Goal: Task Accomplishment & Management: Manage account settings

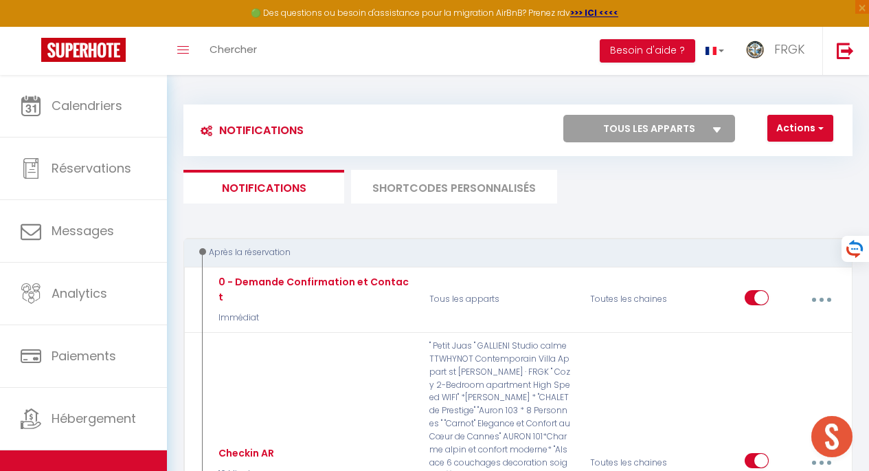
select select
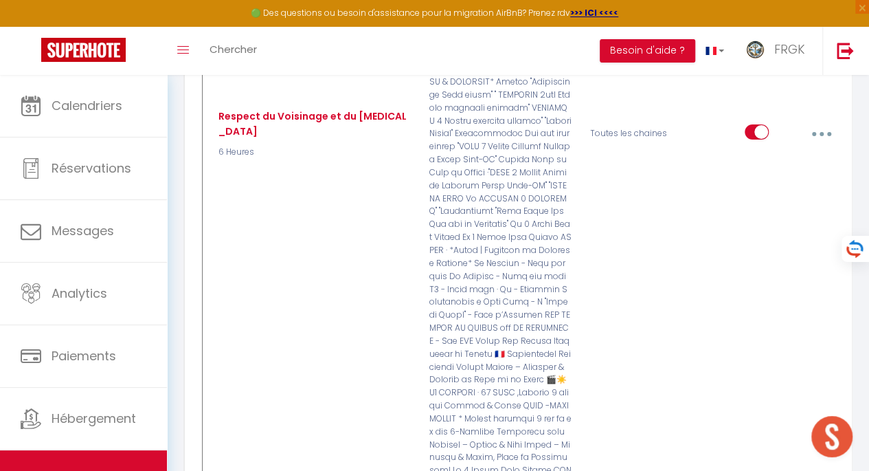
scroll to position [4966, 0]
type input "WELCOME BOOKLET"
checkbox input "false"
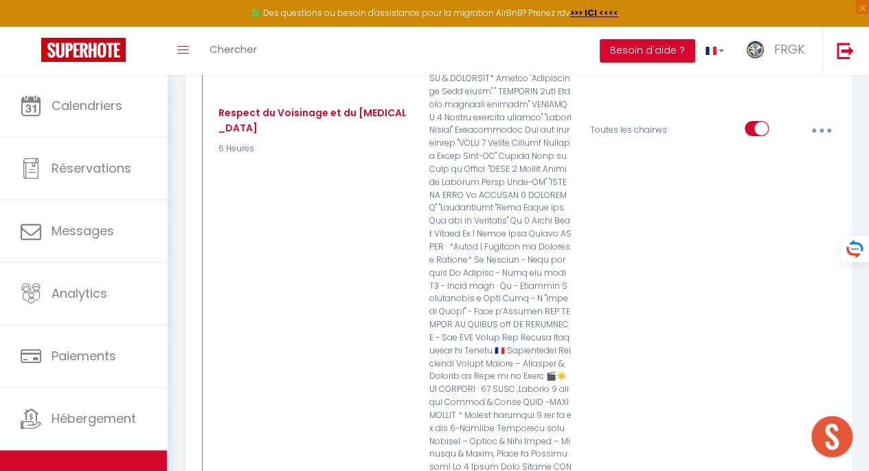
checkbox input "true"
checkbox input "false"
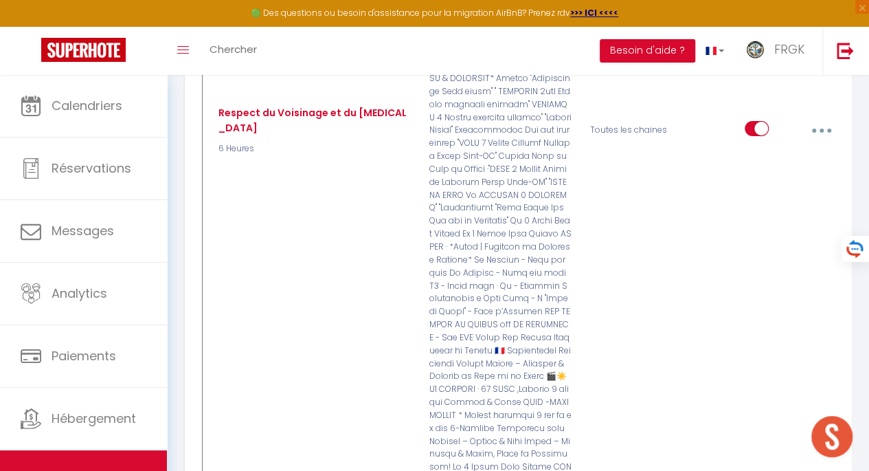
checkbox input "false"
checkbox input "true"
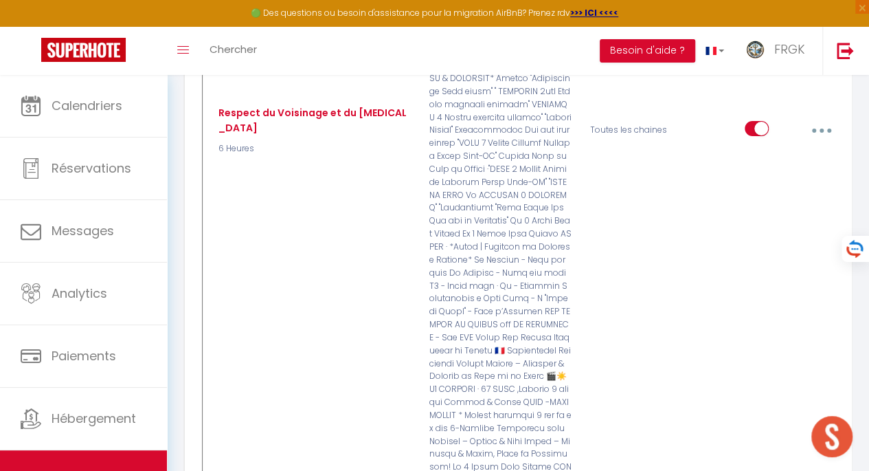
checkbox input "false"
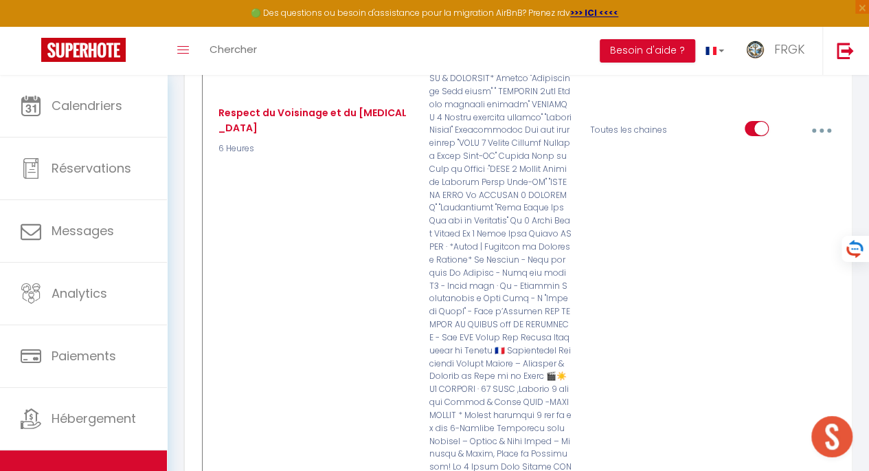
checkbox input "false"
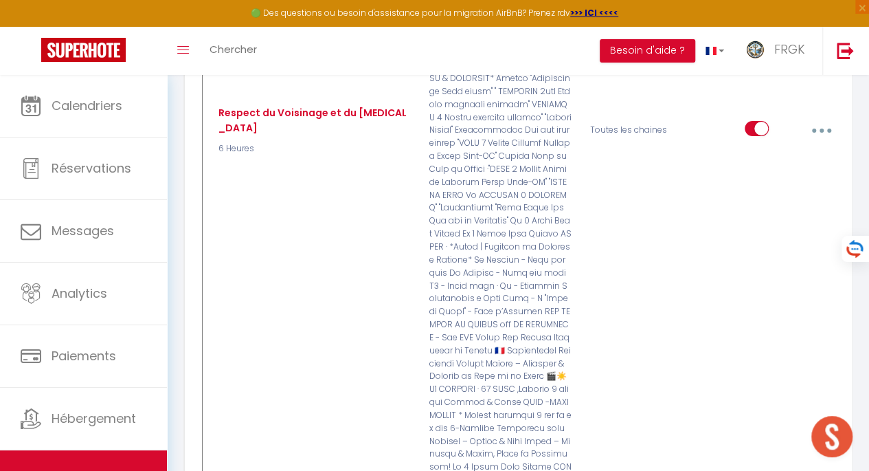
checkbox input "false"
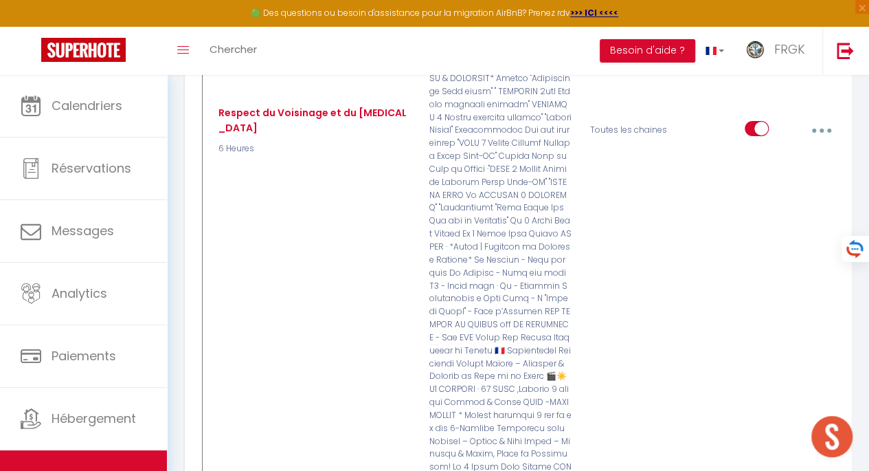
checkbox input "false"
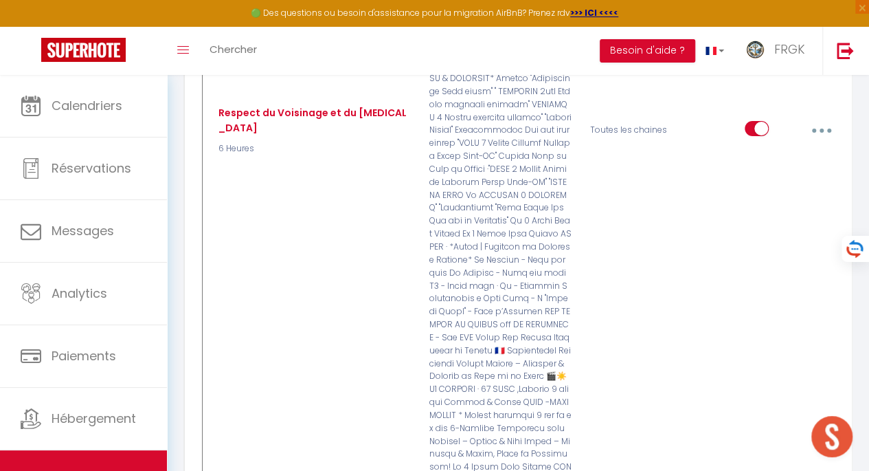
checkbox input "false"
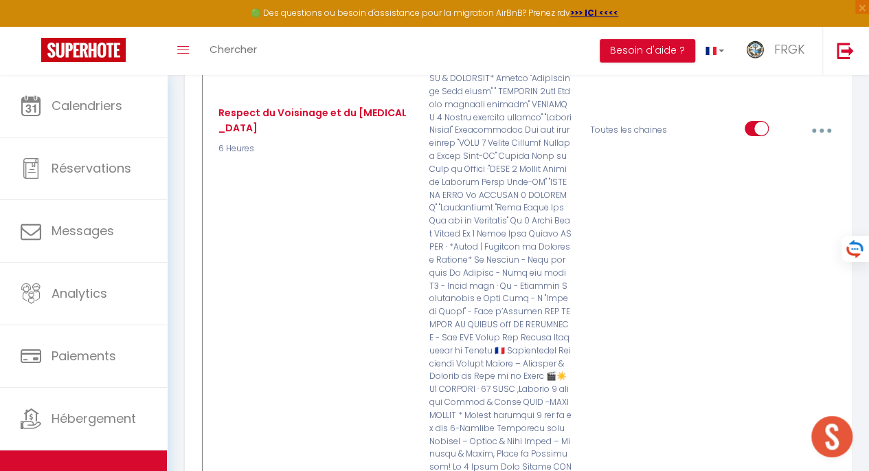
checkbox input "false"
checkbox input "true"
checkbox input "false"
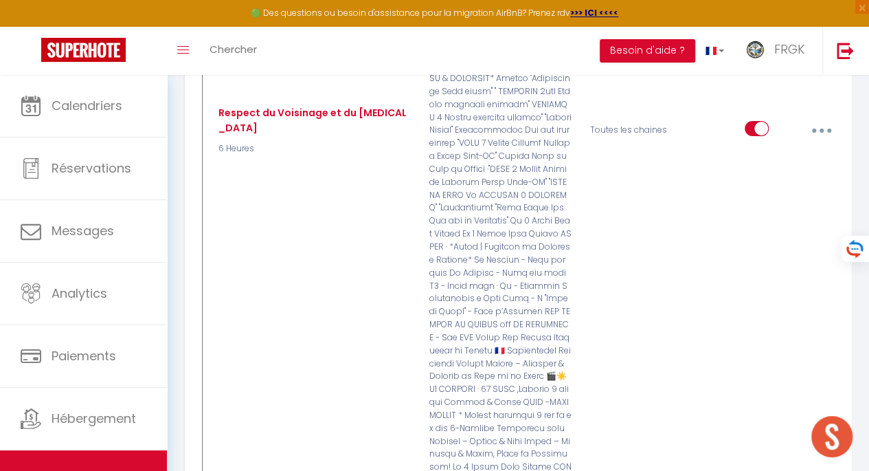
checkbox input "false"
checkbox input "true"
checkbox input "false"
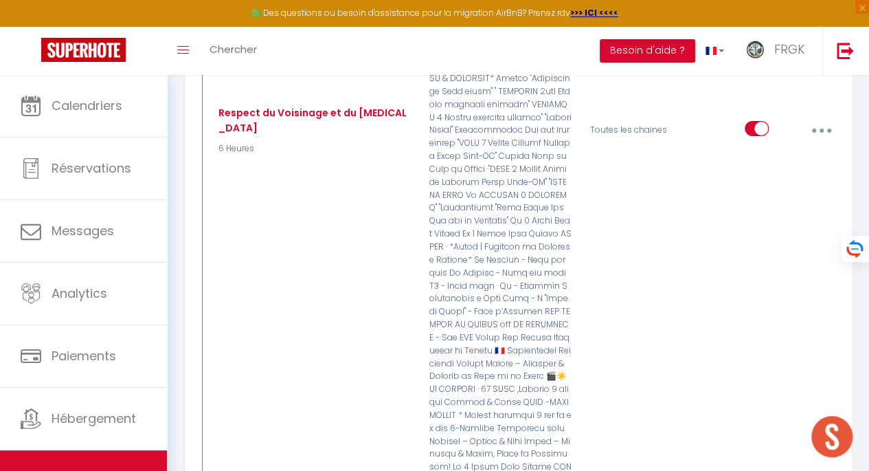
checkbox input "false"
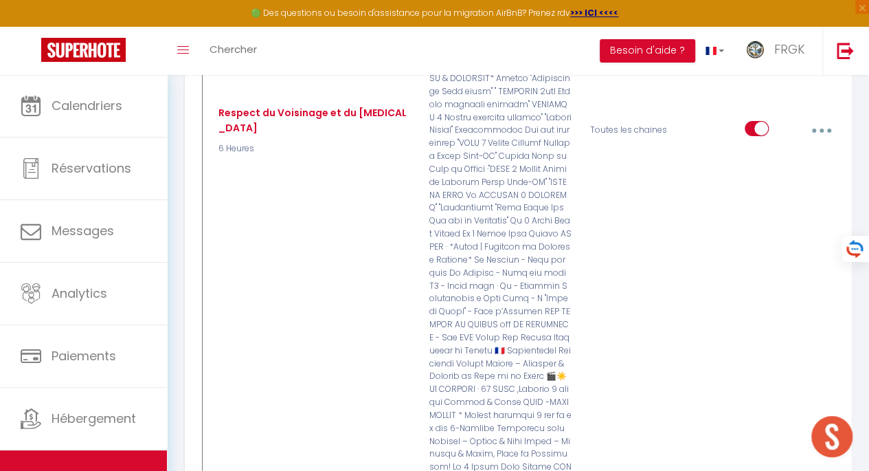
checkbox input "false"
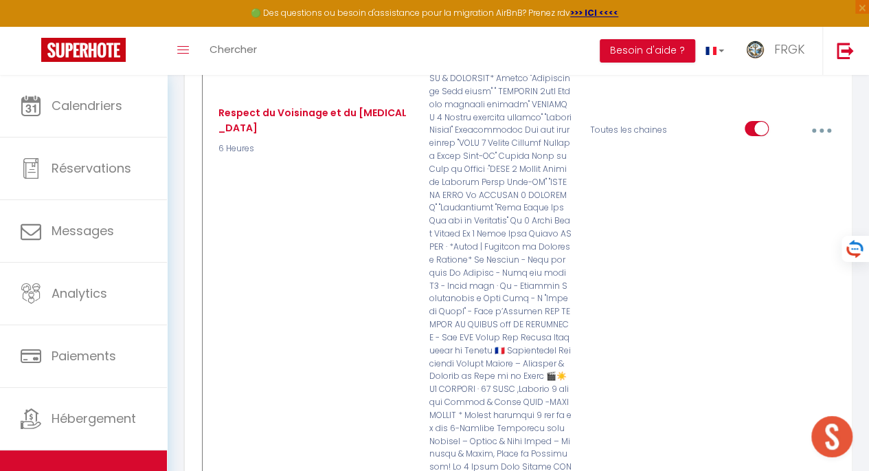
checkbox input "false"
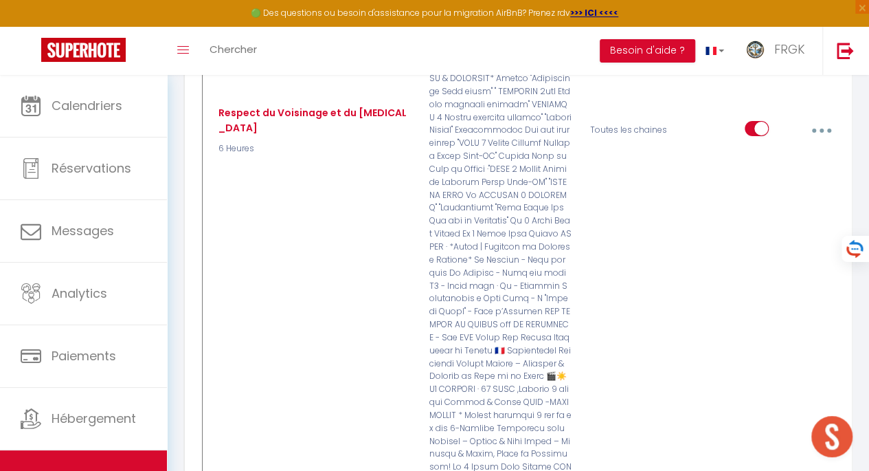
checkbox input "false"
checkbox input "true"
checkbox input "false"
checkbox input "true"
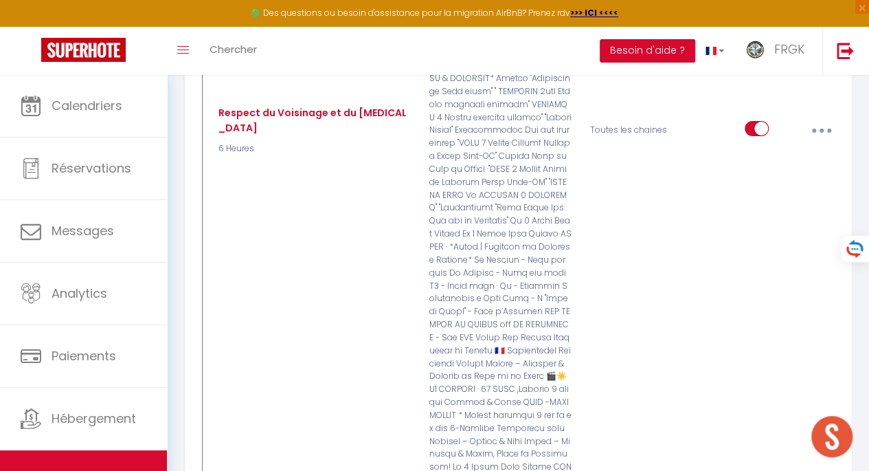
checkbox input "false"
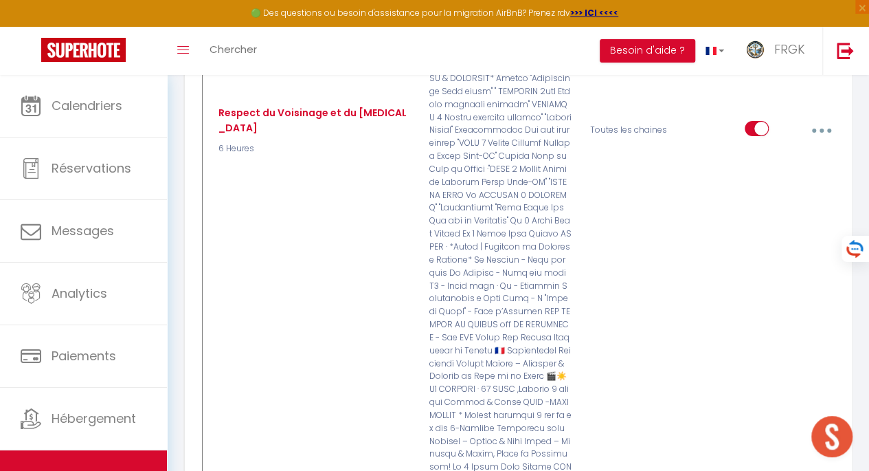
checkbox input "false"
checkbox input "true"
checkbox input "false"
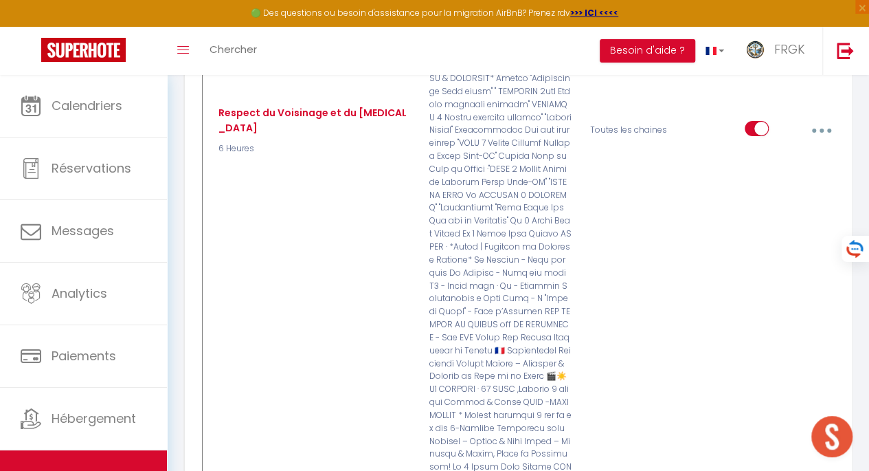
checkbox input "false"
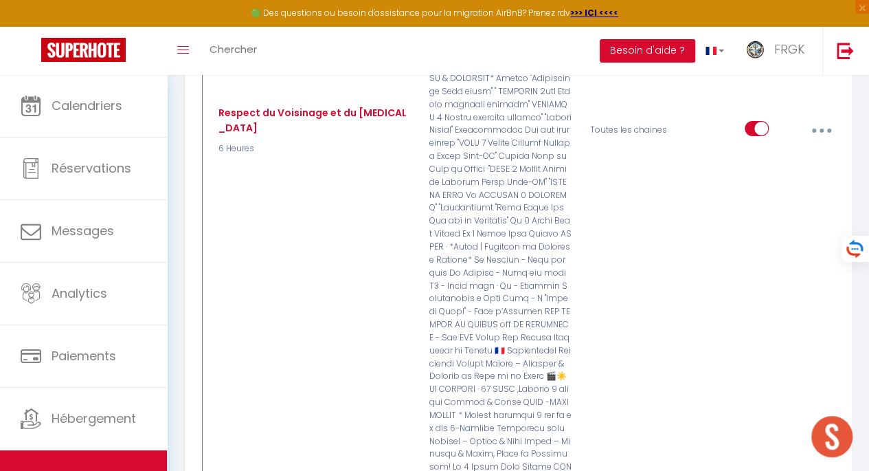
checkbox input "false"
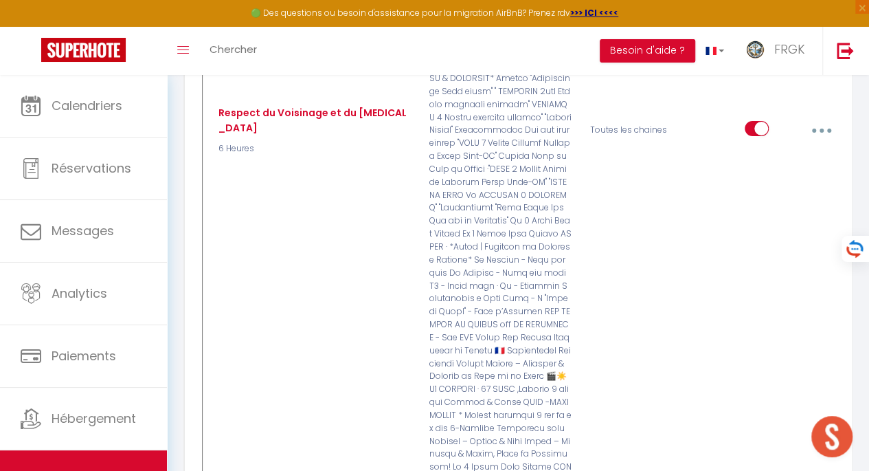
checkbox input "false"
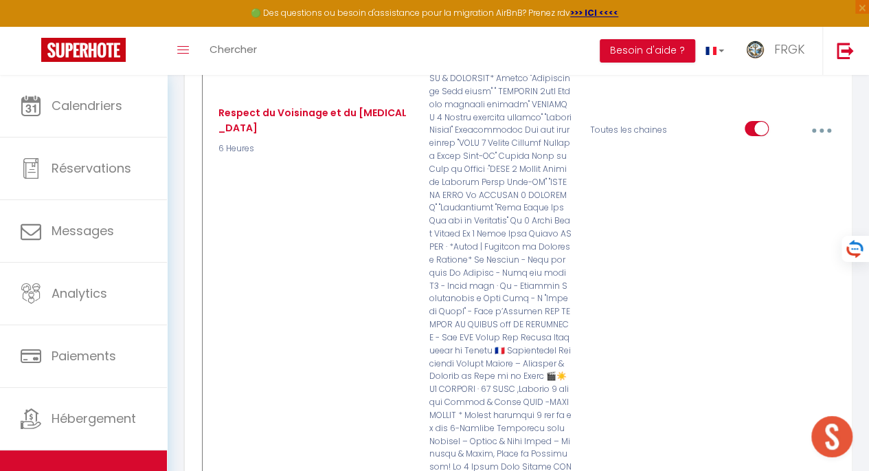
checkbox input "false"
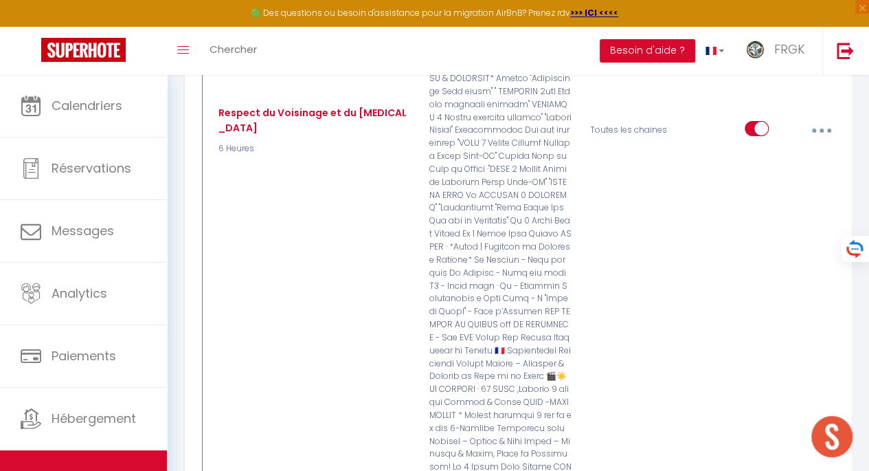
checkbox input "false"
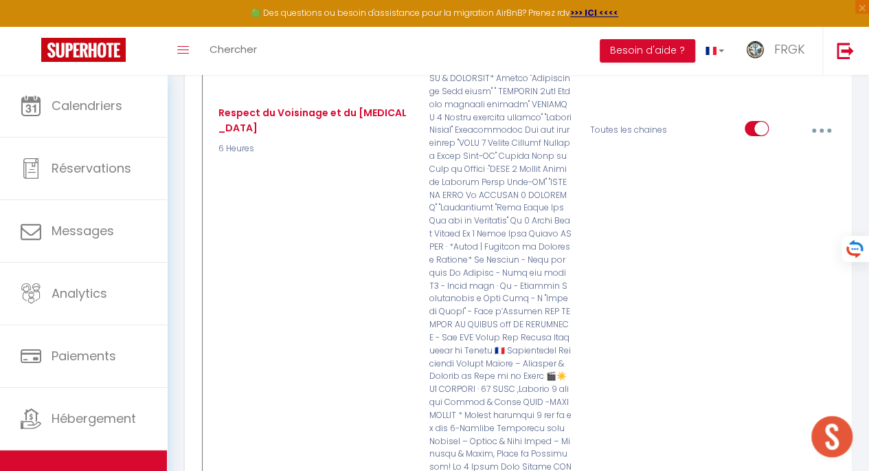
checkbox input "false"
checkbox input "true"
checkbox input "false"
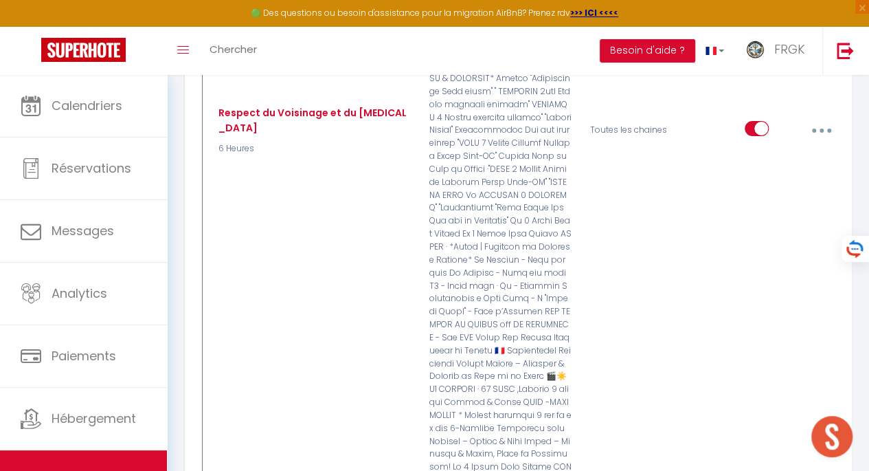
checkbox input "false"
checkbox input "true"
checkbox input "false"
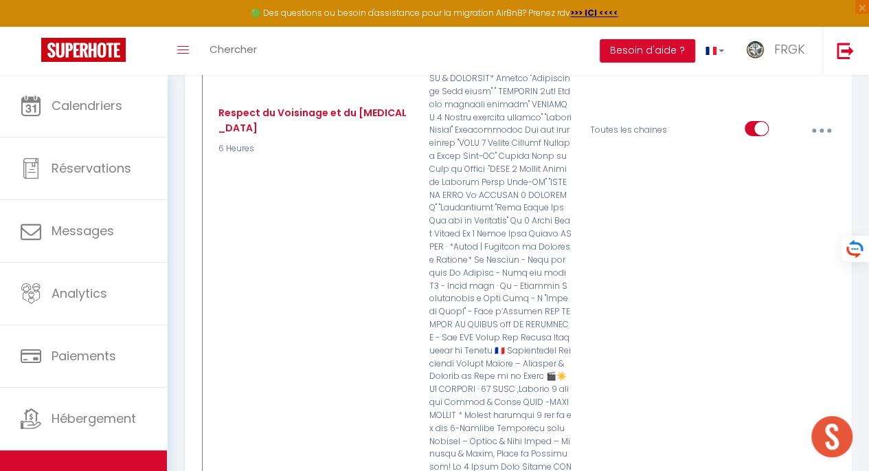
checkbox input "false"
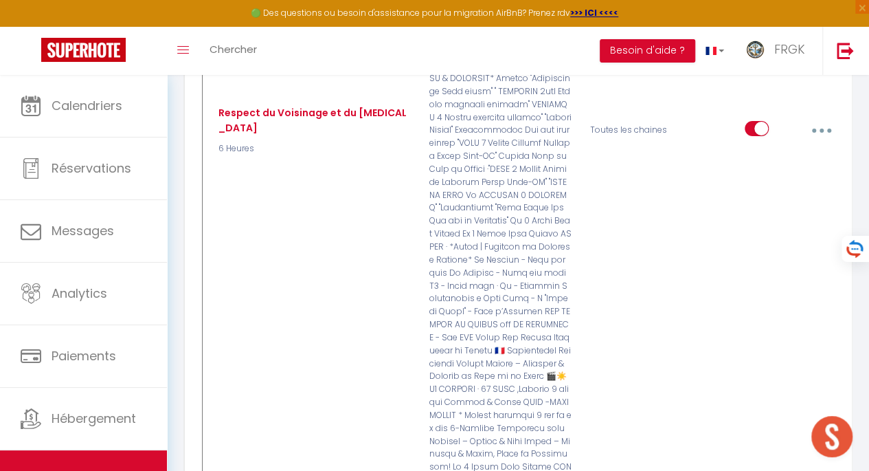
checkbox input "false"
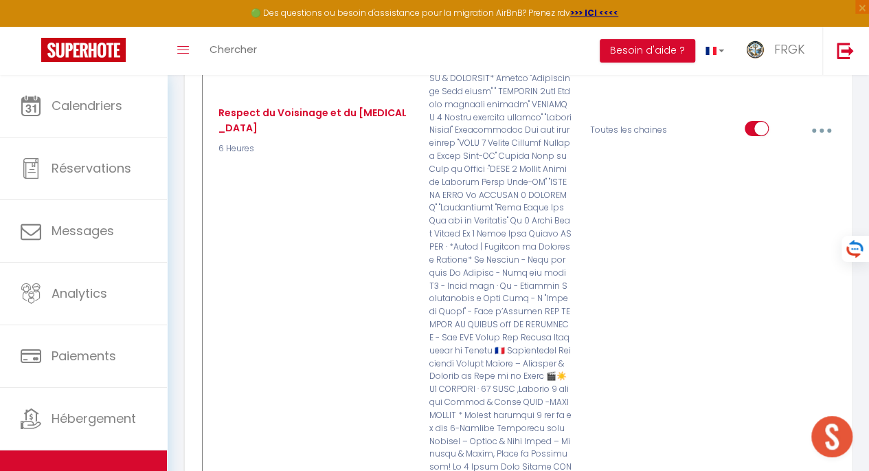
checkbox input "false"
checkbox input "true"
checkbox input "false"
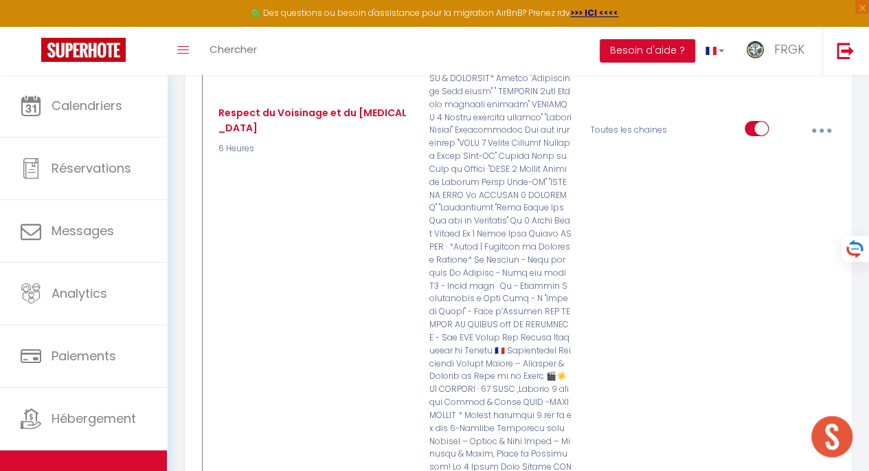
checkbox input "false"
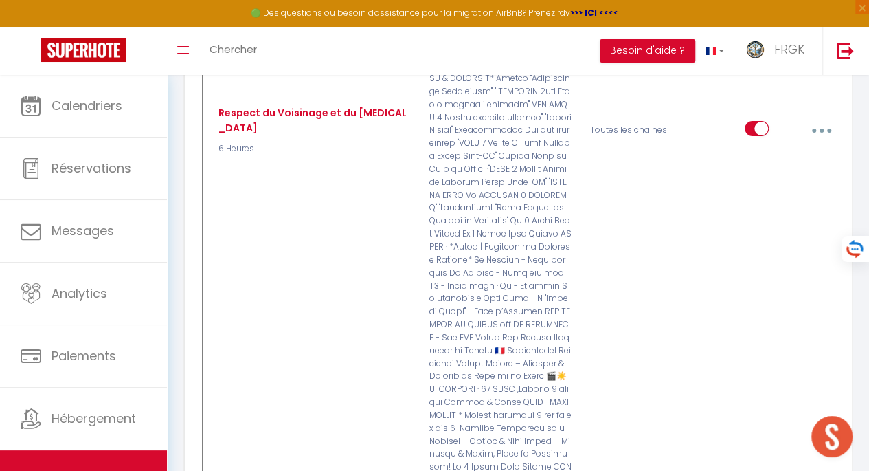
checkbox input "false"
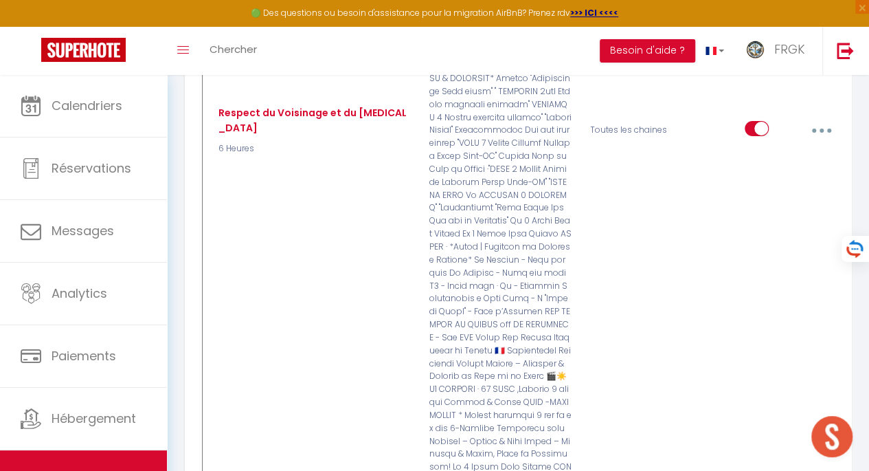
checkbox input "false"
checkbox input "true"
checkbox input "false"
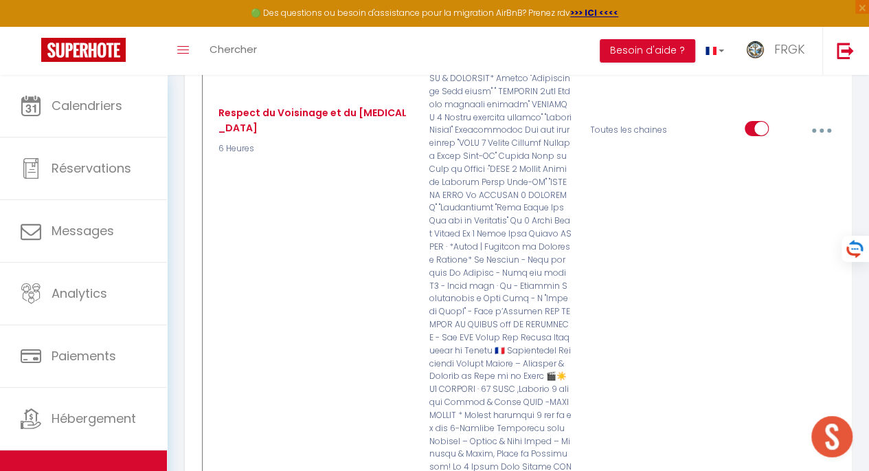
checkbox input "false"
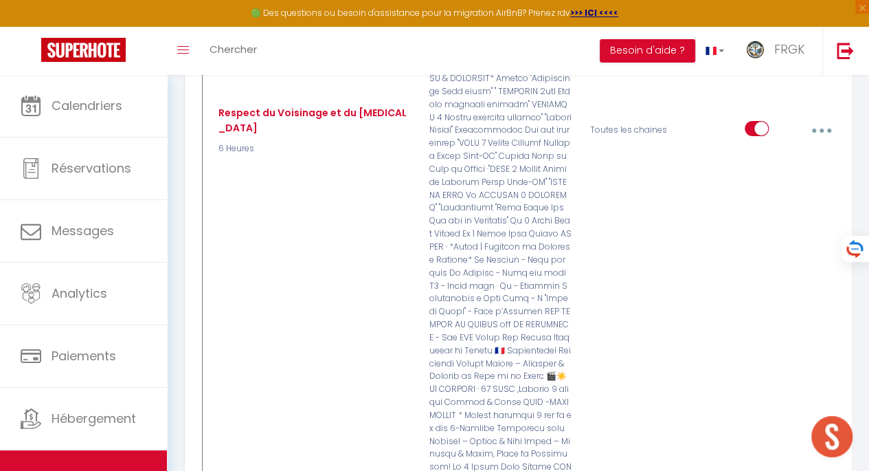
checkbox input "false"
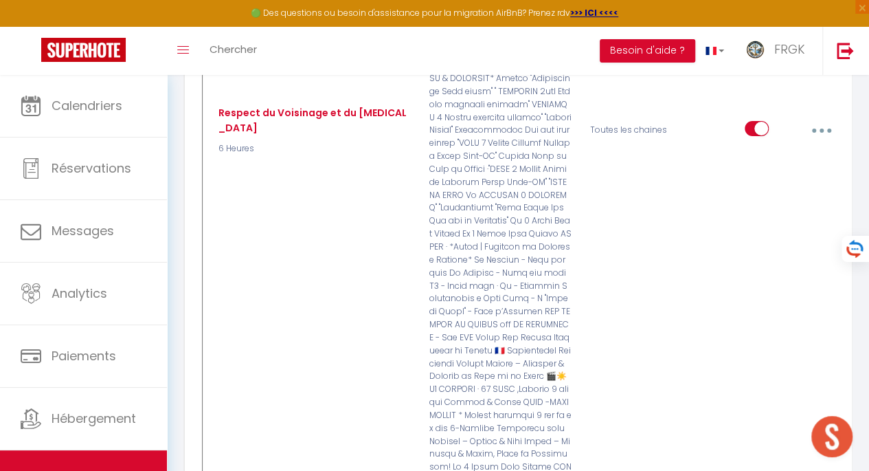
checkbox input "false"
checkbox input "true"
checkbox input "false"
checkbox input "true"
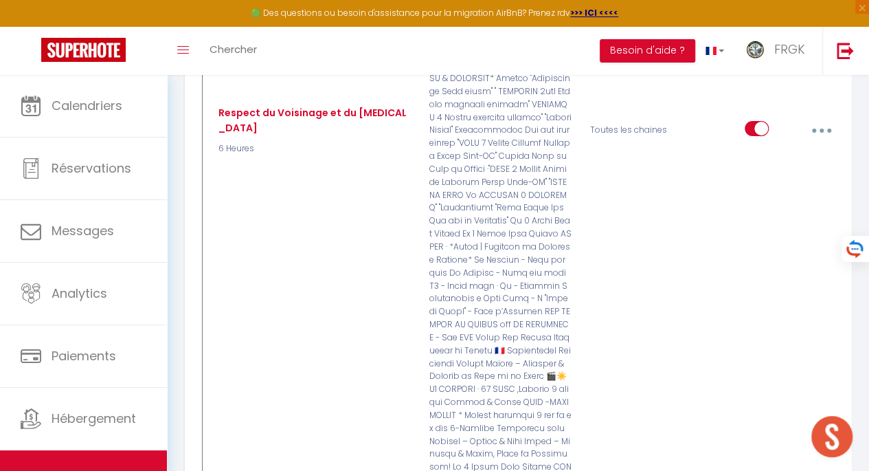
checkbox input "true"
checkbox input "false"
checkbox input "true"
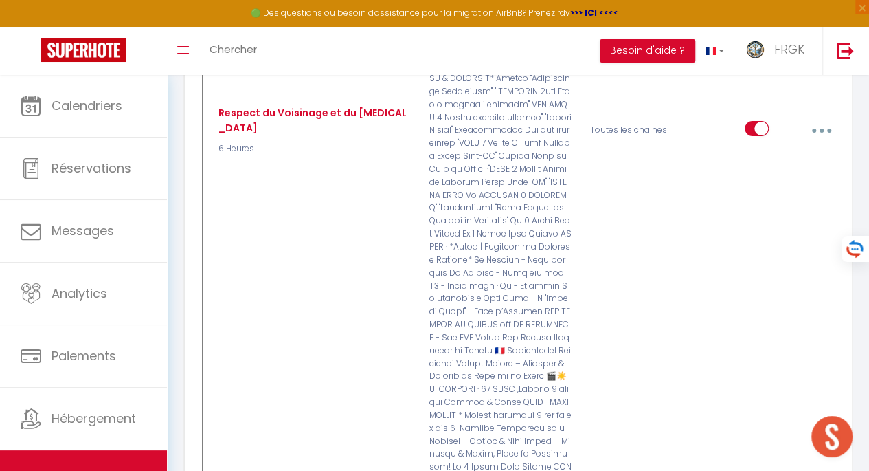
checkbox input "true"
checkbox input "false"
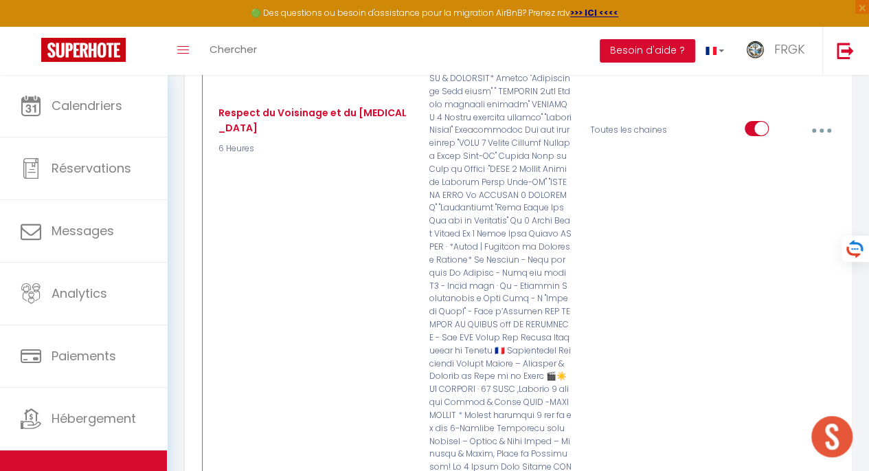
checkbox input "false"
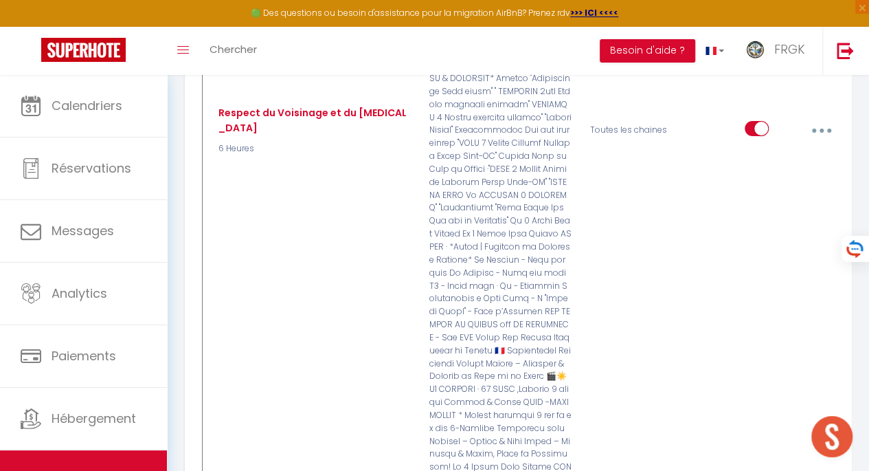
checkbox input "false"
checkbox input "true"
checkbox input "false"
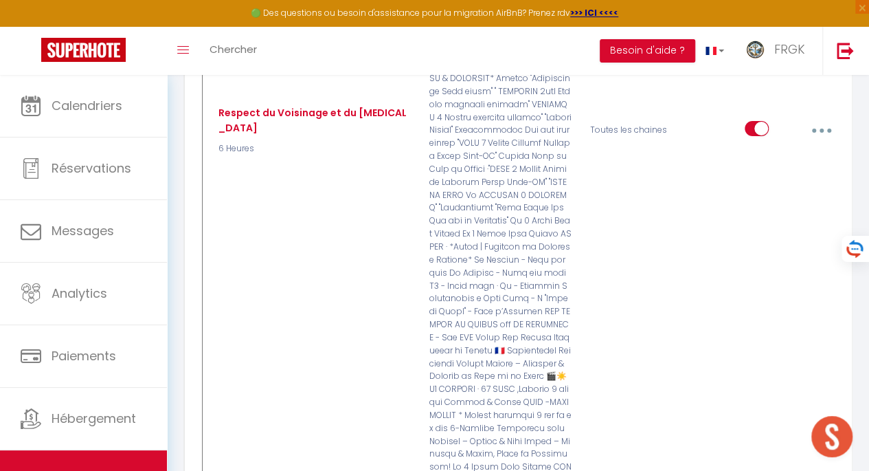
checkbox input "false"
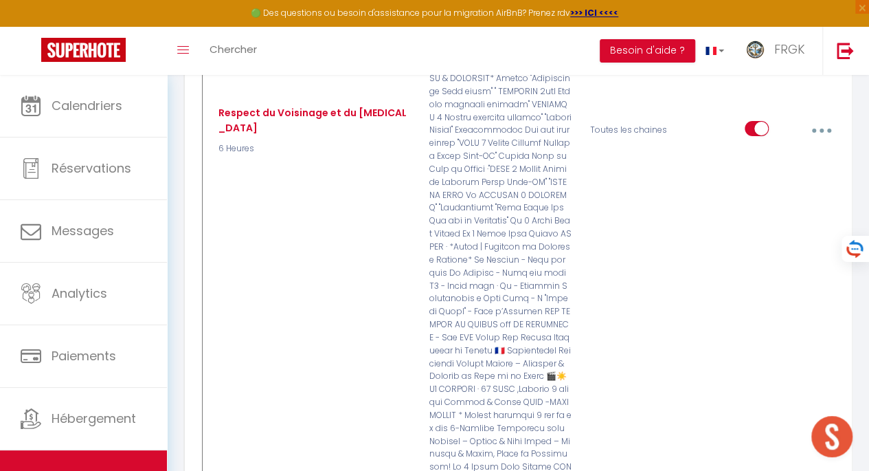
checkbox input "false"
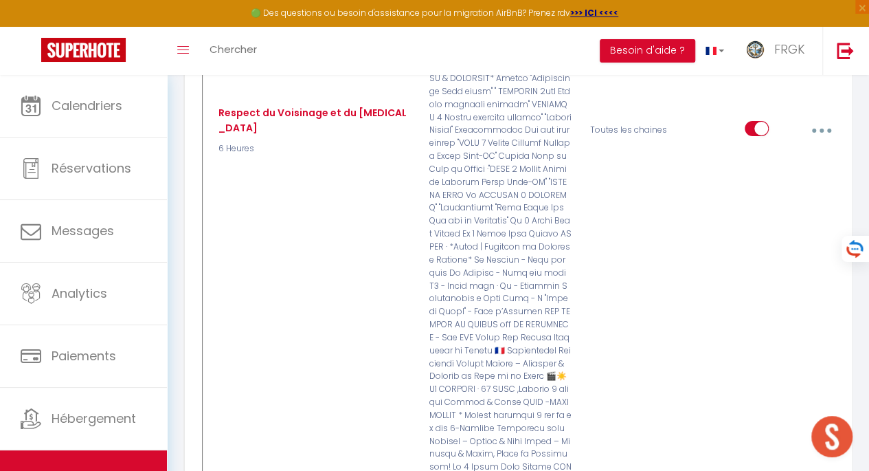
checkbox input "false"
checkbox input "true"
checkbox input "false"
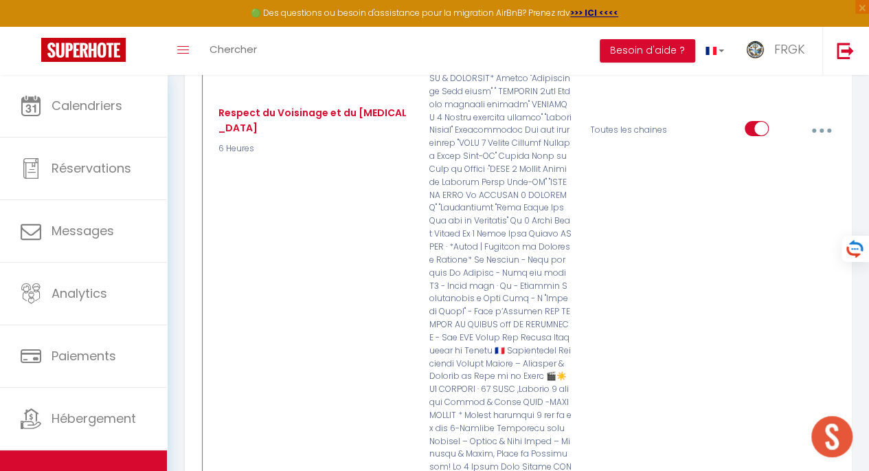
checkbox input "false"
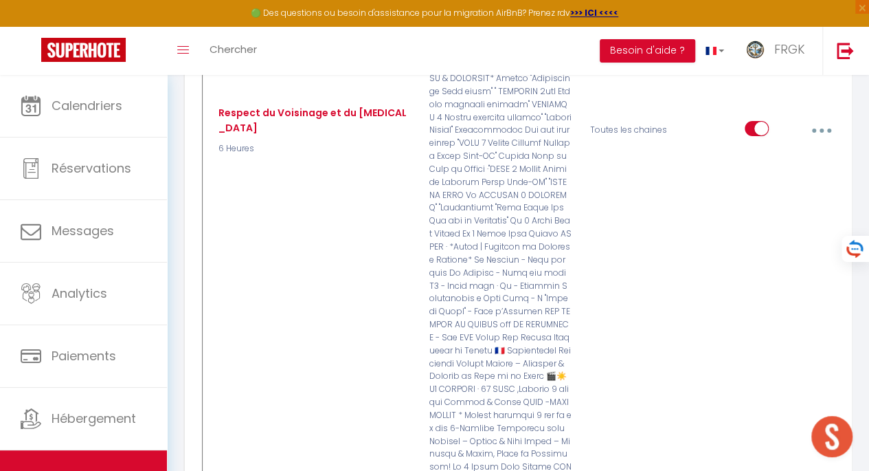
checkbox input "true"
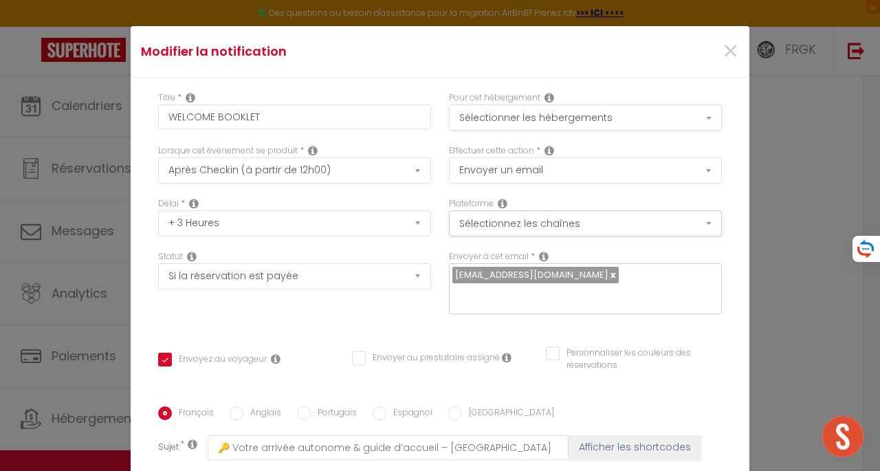
scroll to position [0, 0]
click at [609, 115] on button "Sélectionner les hébergements" at bounding box center [585, 117] width 273 height 26
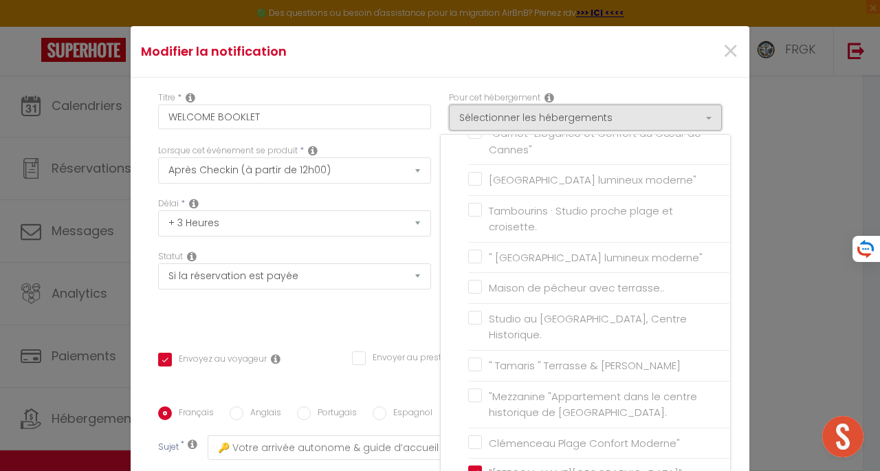
scroll to position [671, 0]
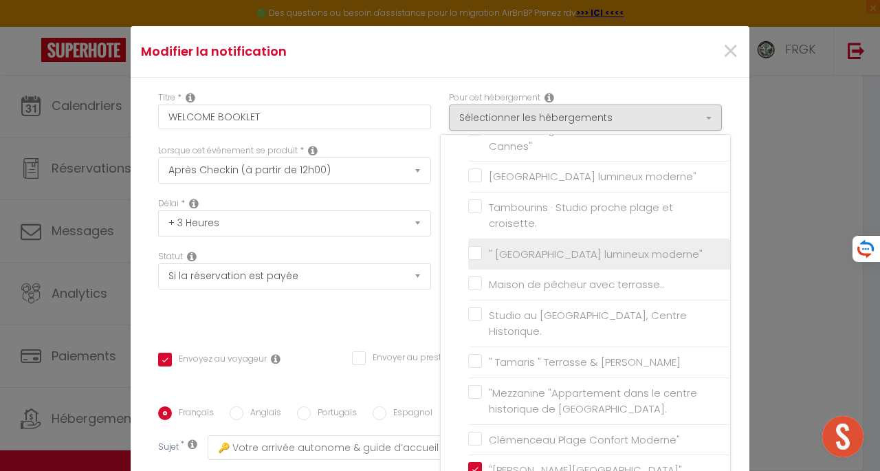
click at [482, 246] on label "" [GEOGRAPHIC_DATA] lumineux moderne"" at bounding box center [592, 254] width 221 height 16
click at [468, 247] on input "" [GEOGRAPHIC_DATA] lumineux moderne"" at bounding box center [599, 254] width 262 height 14
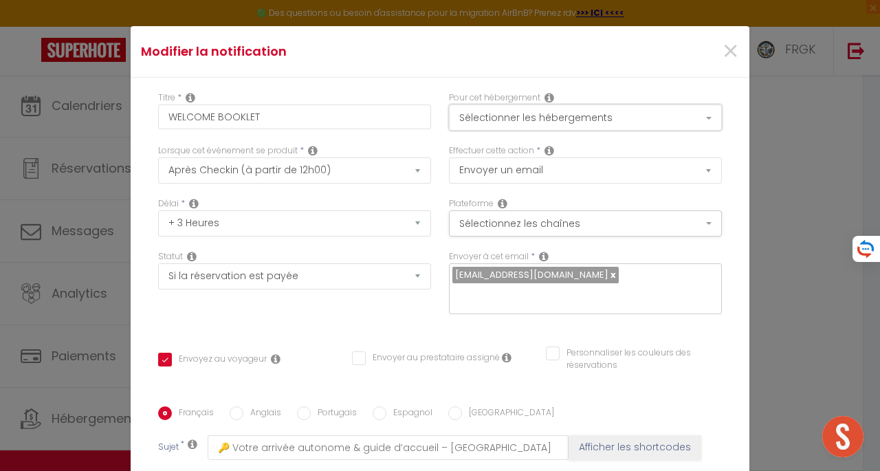
click at [569, 124] on button "Sélectionner les hébergements" at bounding box center [585, 117] width 273 height 26
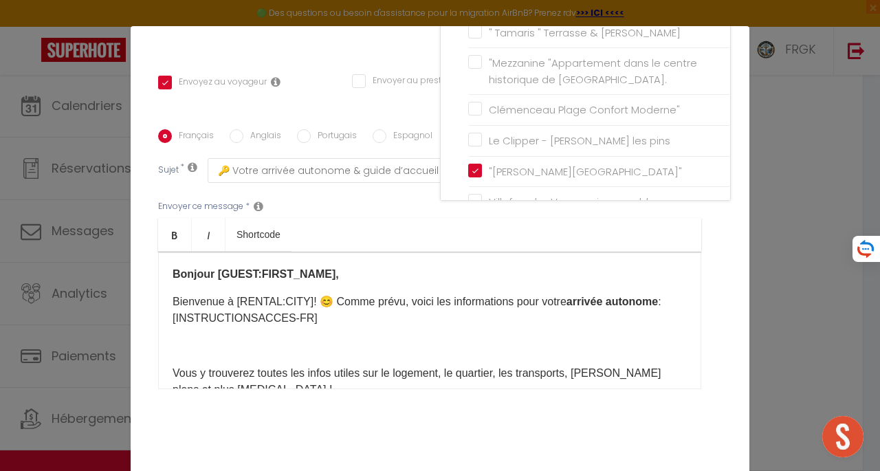
scroll to position [313, 0]
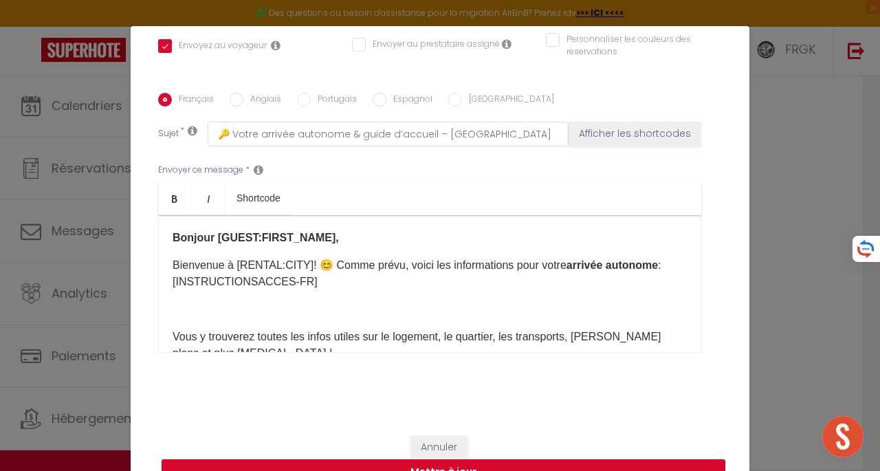
click at [486, 459] on button "Mettre à jour" at bounding box center [444, 472] width 564 height 26
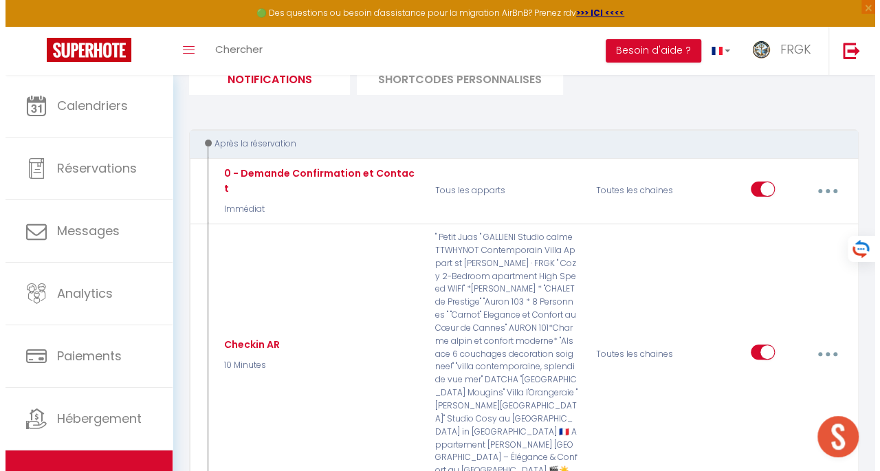
scroll to position [0, 0]
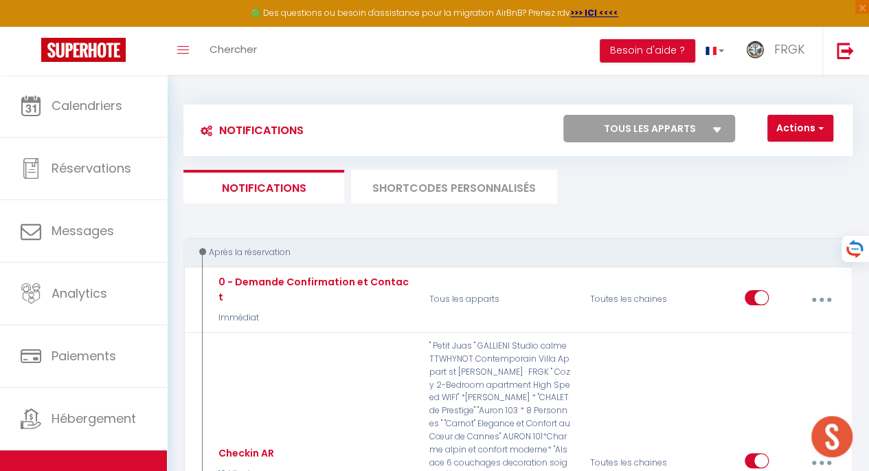
click at [427, 188] on li "SHORTCODES PERSONNALISÉS" at bounding box center [454, 187] width 206 height 34
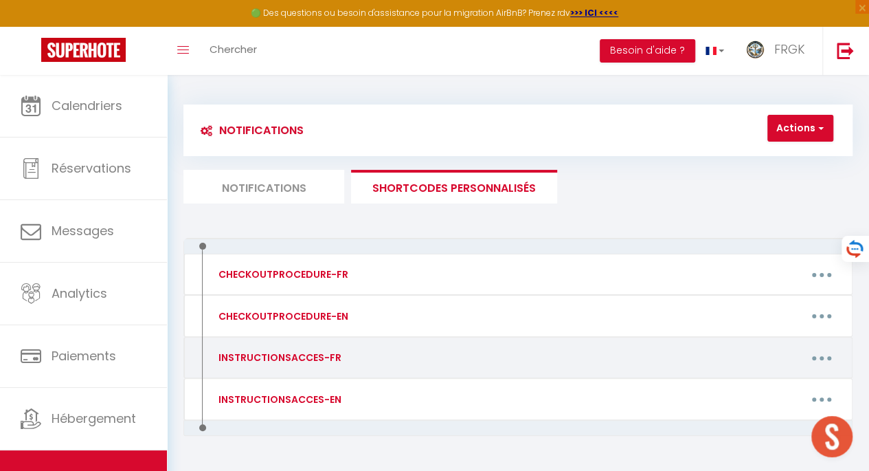
click at [819, 353] on button "button" at bounding box center [822, 357] width 36 height 26
click at [757, 388] on link "Editer" at bounding box center [786, 390] width 102 height 23
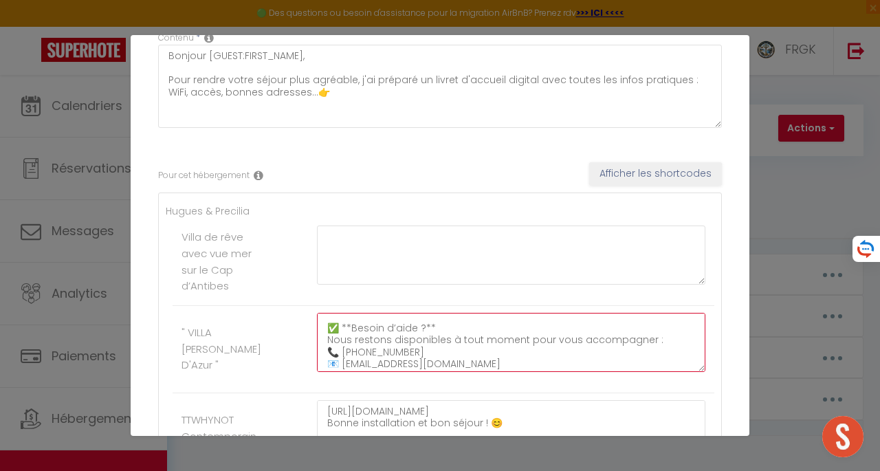
scroll to position [48, 0]
drag, startPoint x: 323, startPoint y: 321, endPoint x: 528, endPoint y: 368, distance: 210.1
click at [528, 368] on textarea "[URL][DOMAIN_NAME] Bonne installation et bon séjour ! ​😊​​​​​ ✅ **Besoin d’aide…" at bounding box center [511, 342] width 388 height 59
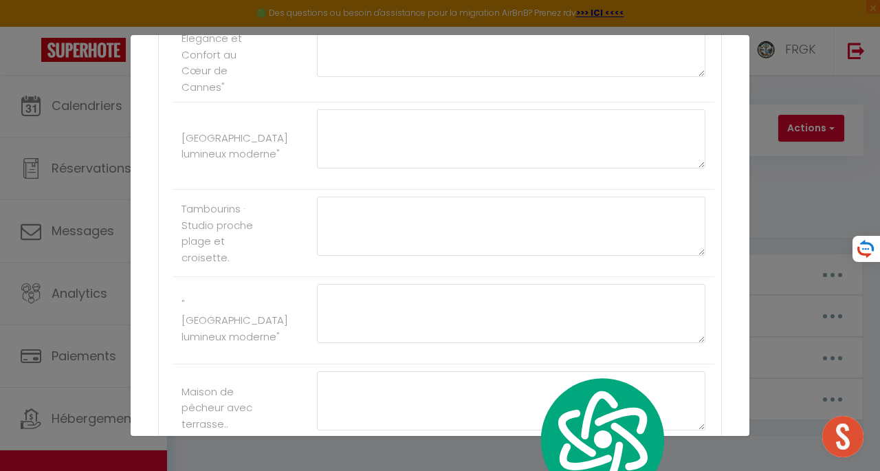
scroll to position [1894, 0]
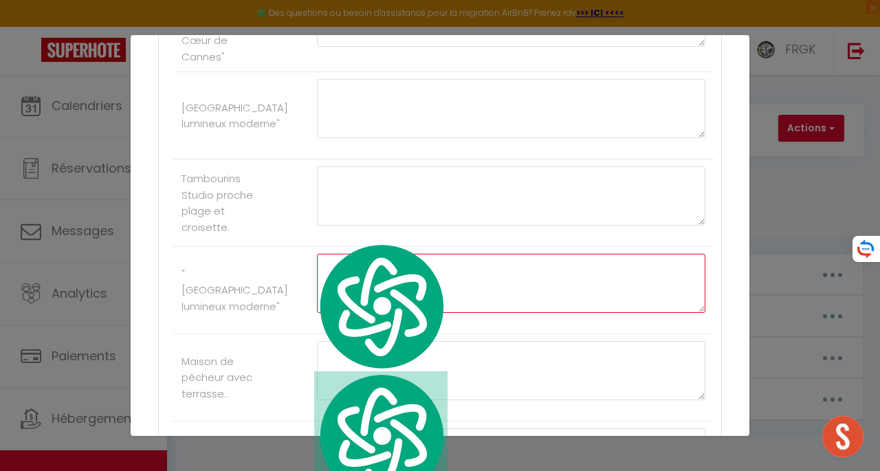
click at [359, 295] on textarea at bounding box center [511, 283] width 388 height 59
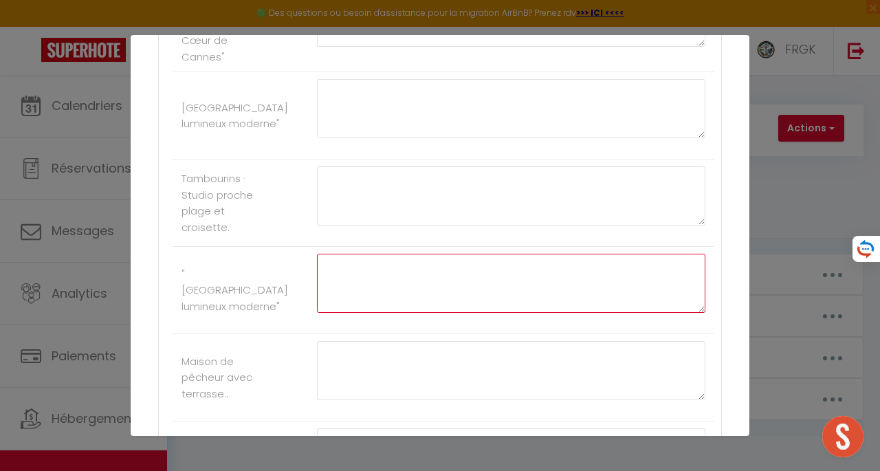
paste textarea "[URL][DOMAIN_NAME] Bonne installation et bon séjour ! ​😊​​​​​ ✅ **Besoin d’aide…"
click at [386, 256] on textarea "[URL][DOMAIN_NAME] Bonne installation et bon séjour ! ​😊​​​​​ ✅ **Besoin d’aide…" at bounding box center [511, 283] width 388 height 59
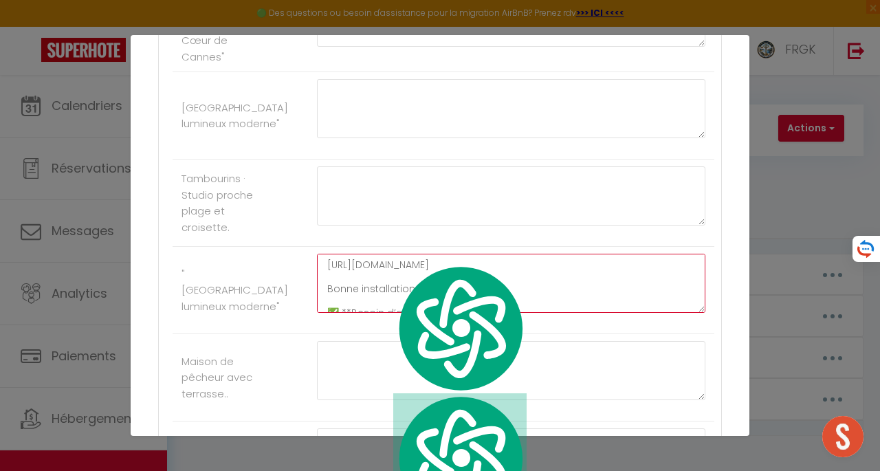
click at [386, 256] on textarea "[URL][DOMAIN_NAME] Bonne installation et bon séjour ! ​😊​​​​​ ✅ **Besoin d’aide…" at bounding box center [511, 283] width 388 height 59
paste textarea "b75882ea-6c89-40db-9203-be93524a1302"
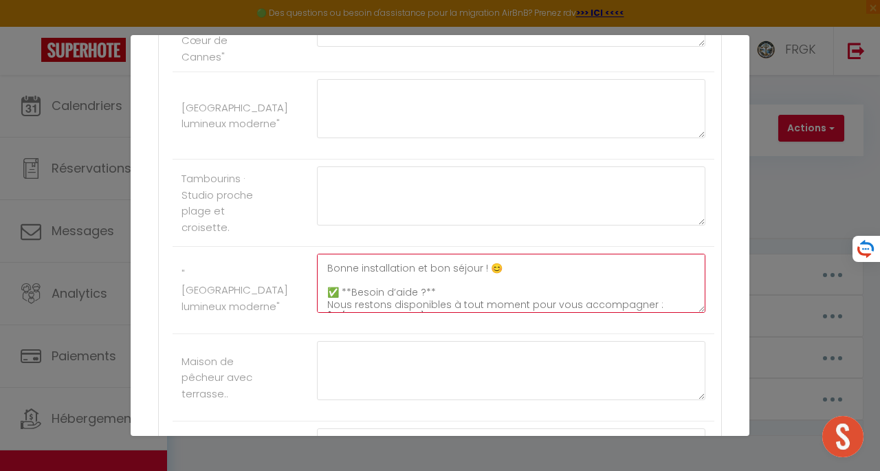
scroll to position [48, 0]
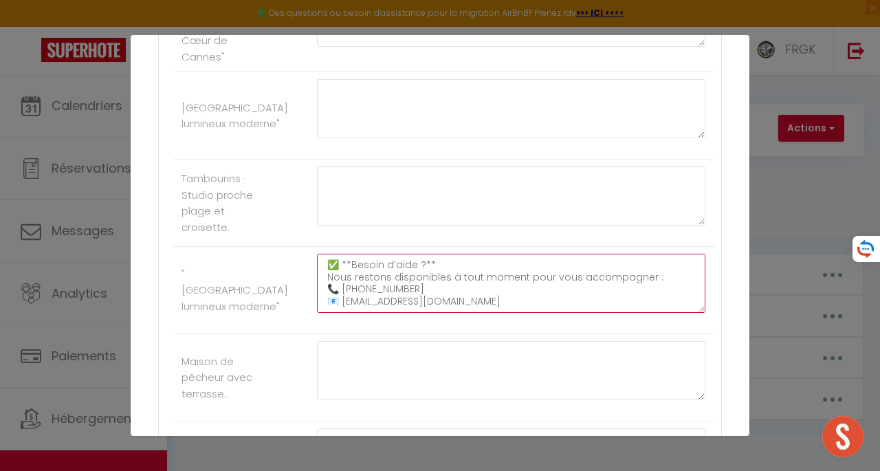
drag, startPoint x: 319, startPoint y: 252, endPoint x: 526, endPoint y: 300, distance: 213.1
click at [526, 300] on div "[URL][DOMAIN_NAME] Bonne installation et bon séjour ! ​😊​​​​​ ✅ **Besoin d’aide…" at bounding box center [511, 290] width 406 height 73
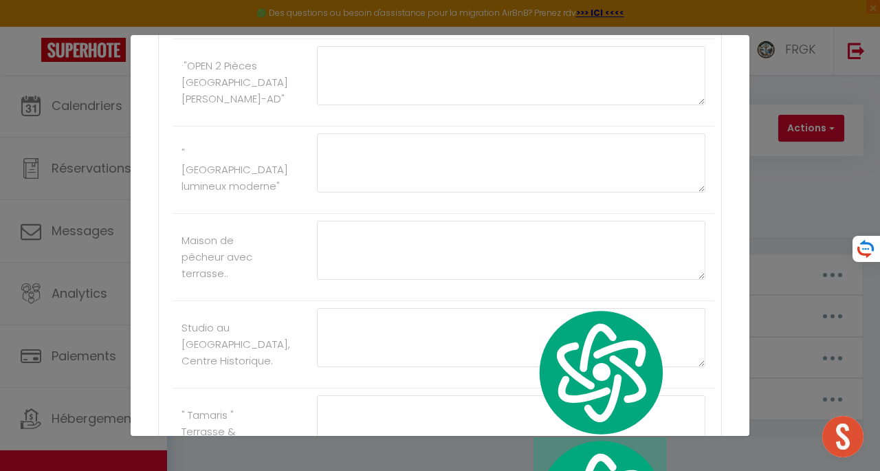
scroll to position [7849, 0]
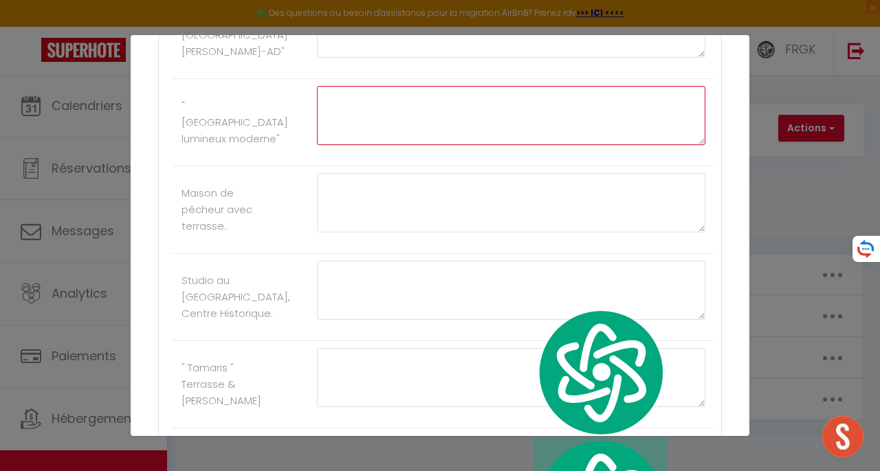
click at [471, 111] on textarea at bounding box center [511, 115] width 388 height 59
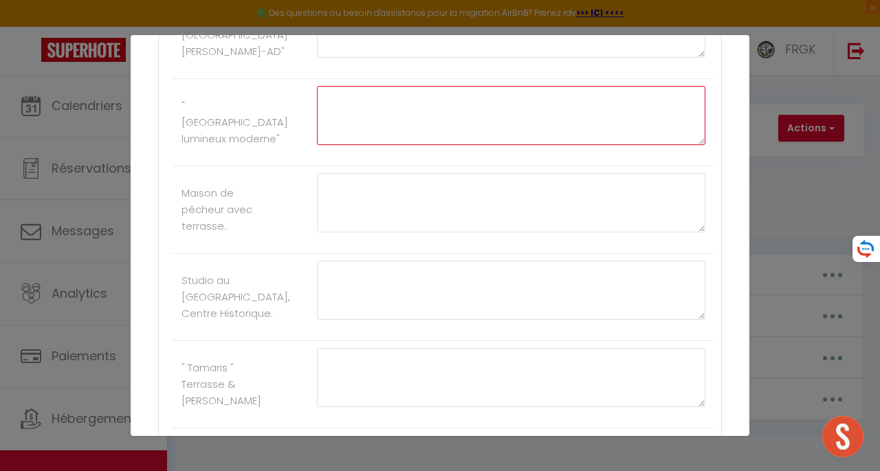
paste textarea "[URL][DOMAIN_NAME] Bonne installation et bon séjour ! ​😊​​​​​ ✅ **Besoin d’aide…"
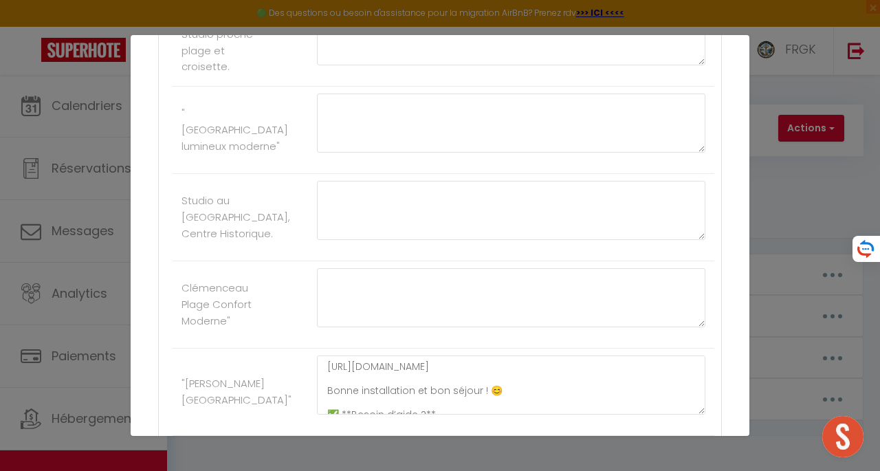
scroll to position [13180, 0]
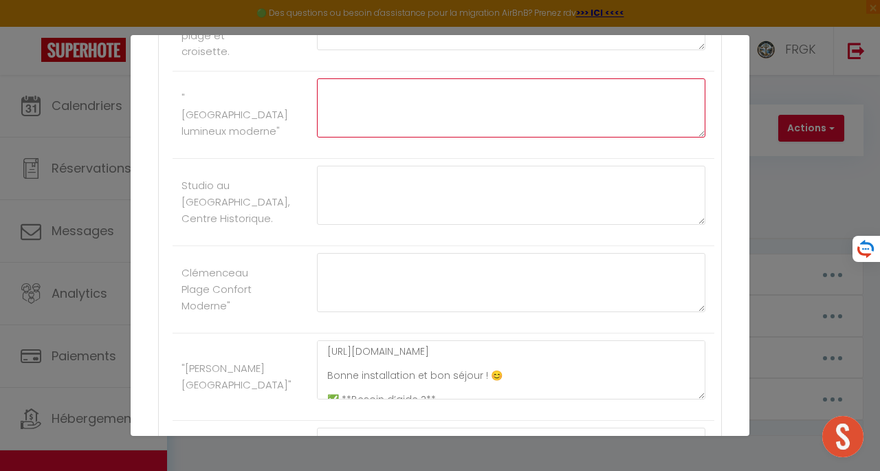
click at [456, 137] on textarea at bounding box center [511, 107] width 388 height 59
paste textarea "[URL][DOMAIN_NAME] Bonne installation et bon séjour ! ​😊​​​​​ ✅ **Besoin d’aide…"
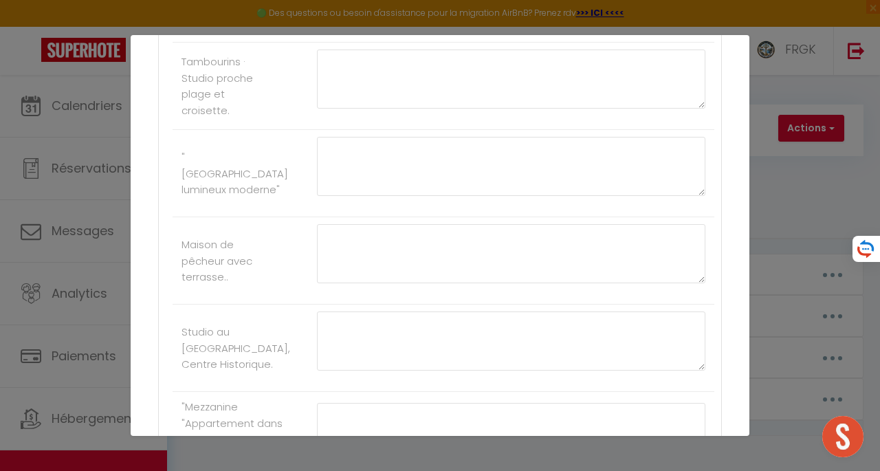
scroll to position [20958, 0]
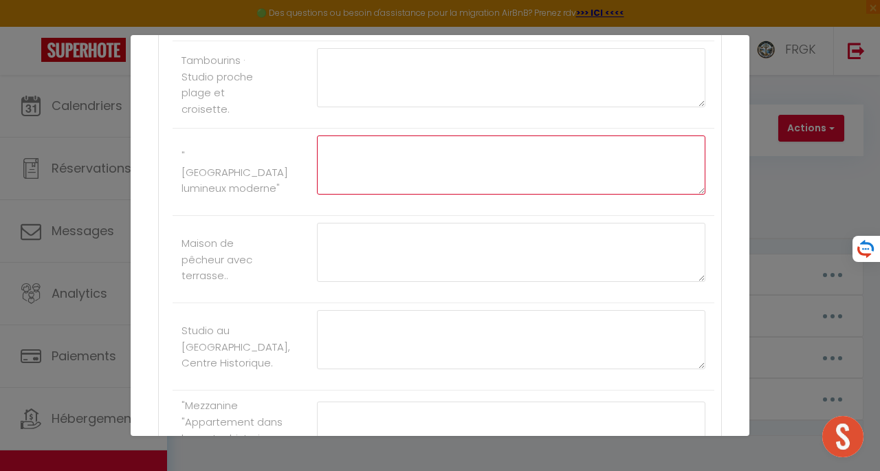
click at [476, 195] on textarea at bounding box center [511, 164] width 388 height 59
paste textarea "[URL][DOMAIN_NAME] Bonne installation et bon séjour ! ​😊​​​​​ ✅ **Besoin d’aide…"
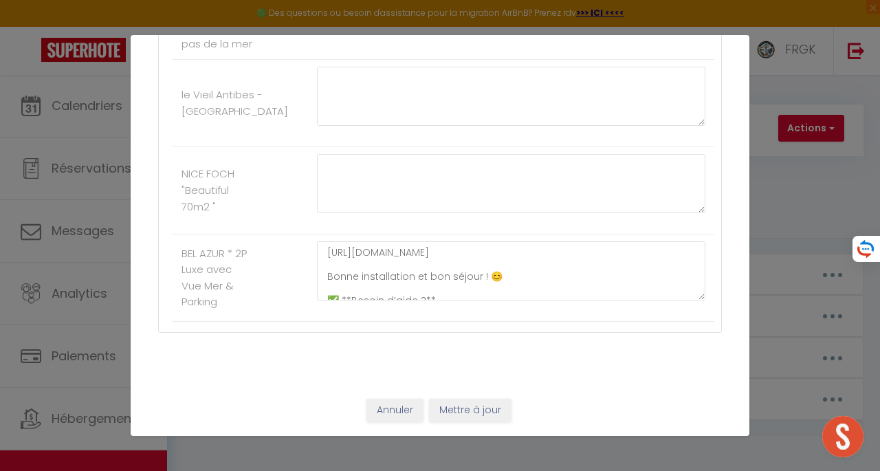
scroll to position [23577, 0]
click at [489, 402] on button "Mettre à jour" at bounding box center [470, 410] width 82 height 23
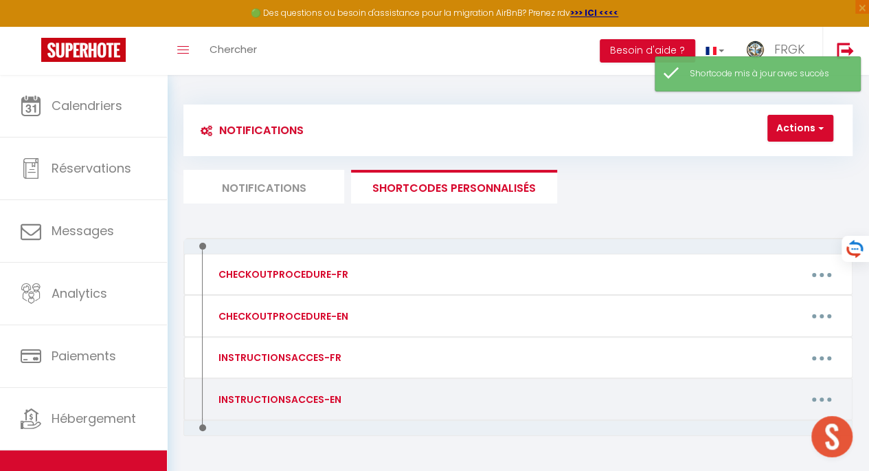
click at [817, 399] on button "button" at bounding box center [822, 399] width 36 height 26
click at [763, 428] on link "Editer" at bounding box center [786, 432] width 102 height 23
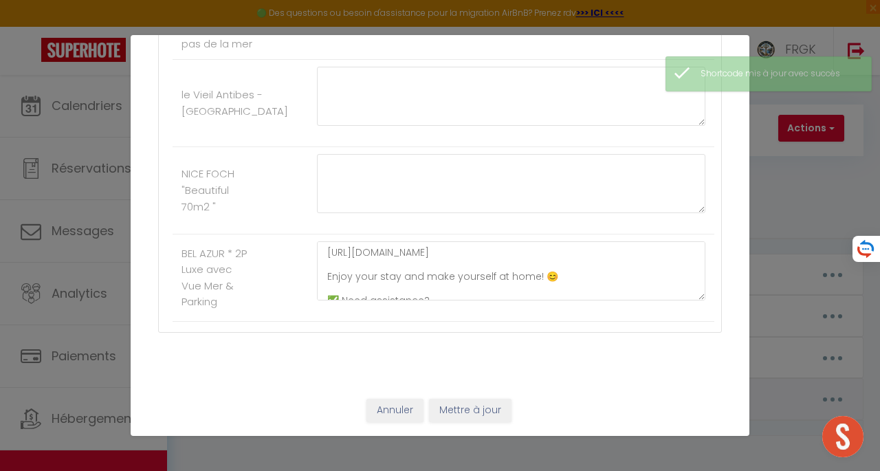
scroll to position [0, 0]
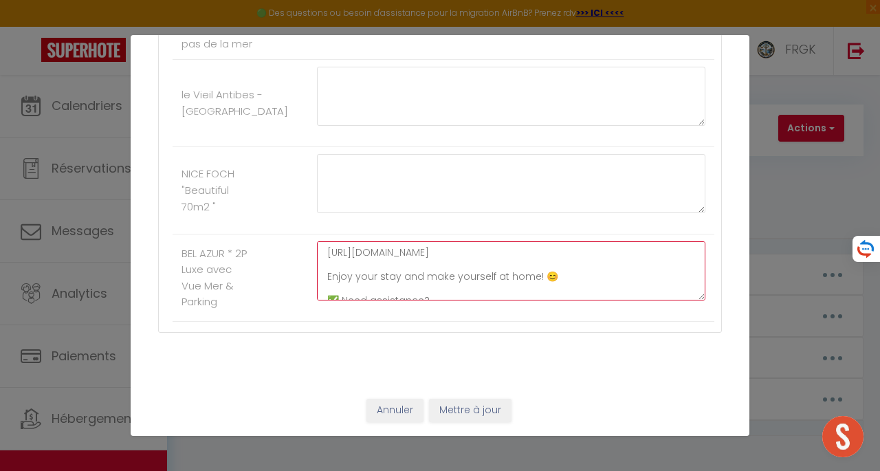
click at [320, 254] on textarea "[URL][DOMAIN_NAME] Enjoy your stay and make yourself at home! 😊​​​​​ ✅ Need ass…" at bounding box center [511, 270] width 388 height 59
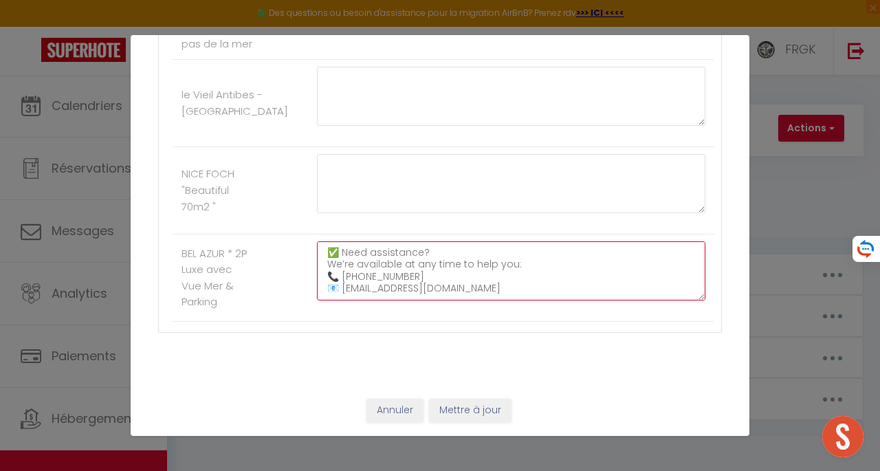
drag, startPoint x: 320, startPoint y: 254, endPoint x: 525, endPoint y: 314, distance: 213.4
click at [525, 314] on div "[URL][DOMAIN_NAME] Enjoy your stay and make yourself at home! 😊​​​​​ ✅ Need ass…" at bounding box center [511, 277] width 406 height 73
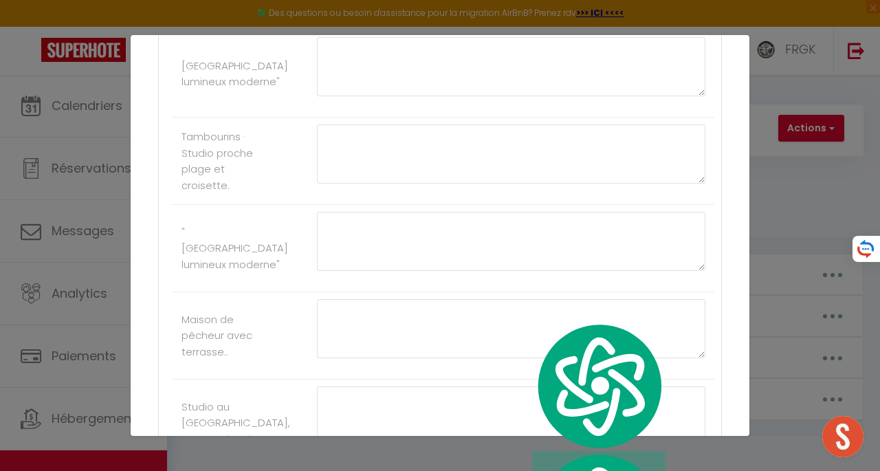
scroll to position [1937, 0]
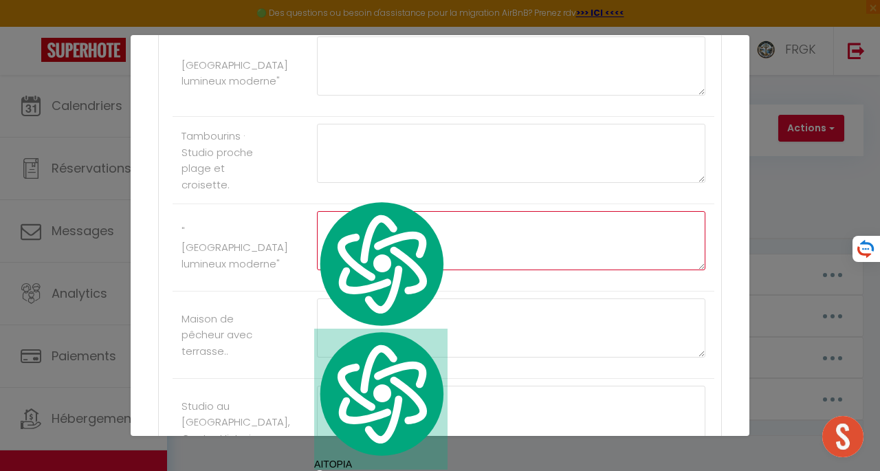
click at [468, 208] on html "🟢 Des questions ou besoin d'assistance pour la migration AirBnB? Prenez rdv >>>…" at bounding box center [440, 235] width 880 height 471
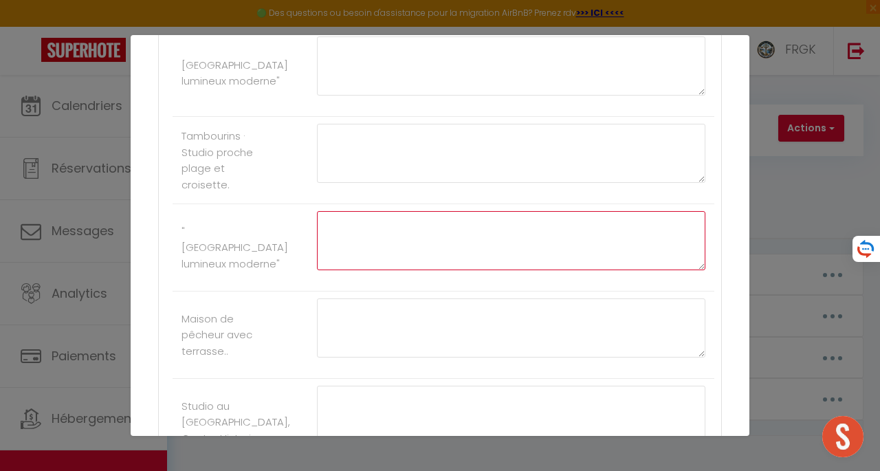
paste textarea "[URL][DOMAIN_NAME] Enjoy your stay and make yourself at home! 😊​​​​​ ✅ Need ass…"
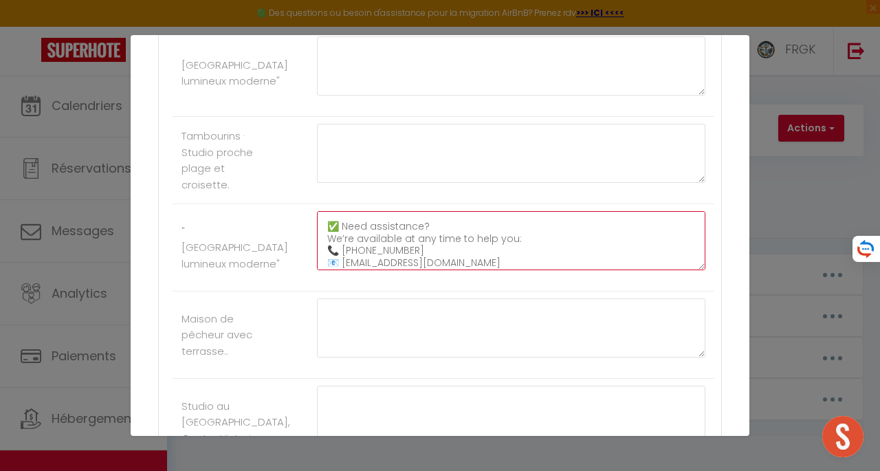
scroll to position [0, 0]
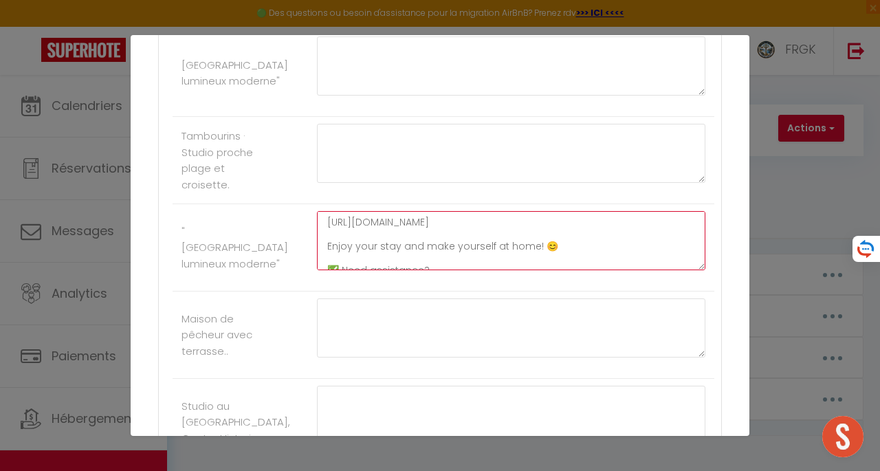
click at [352, 211] on textarea "[URL][DOMAIN_NAME] Enjoy your stay and make yourself at home! 😊​​​​​ ✅ Need ass…" at bounding box center [511, 240] width 388 height 59
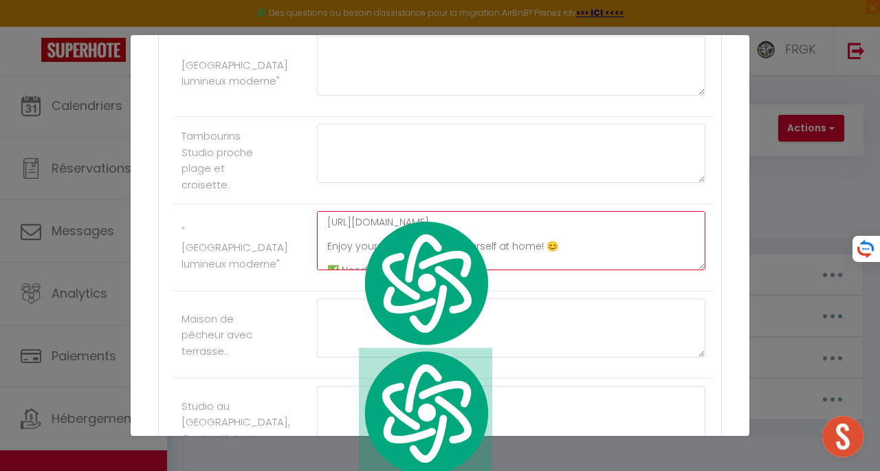
click at [352, 211] on textarea "[URL][DOMAIN_NAME] Enjoy your stay and make yourself at home! 😊​​​​​ ✅ Need ass…" at bounding box center [511, 240] width 388 height 59
paste textarea "b75882ea-6c89-40db-9203-be93524a1302"
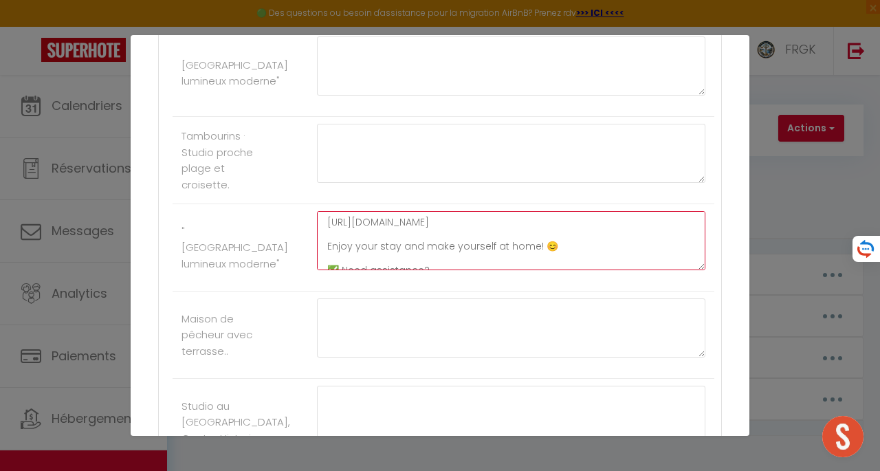
scroll to position [48, 0]
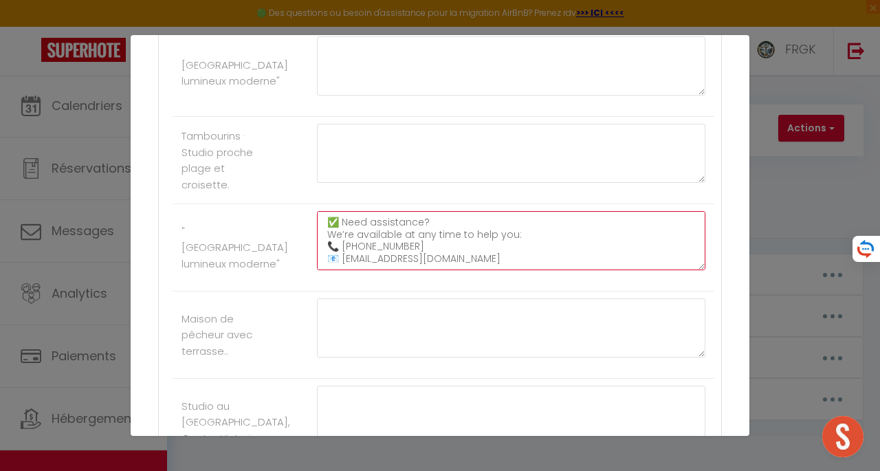
drag, startPoint x: 319, startPoint y: 207, endPoint x: 533, endPoint y: 251, distance: 218.2
click at [533, 251] on textarea "[URL][DOMAIN_NAME] Enjoy your stay and make yourself at home! 😊​​​​​ ✅ Need ass…" at bounding box center [511, 240] width 388 height 59
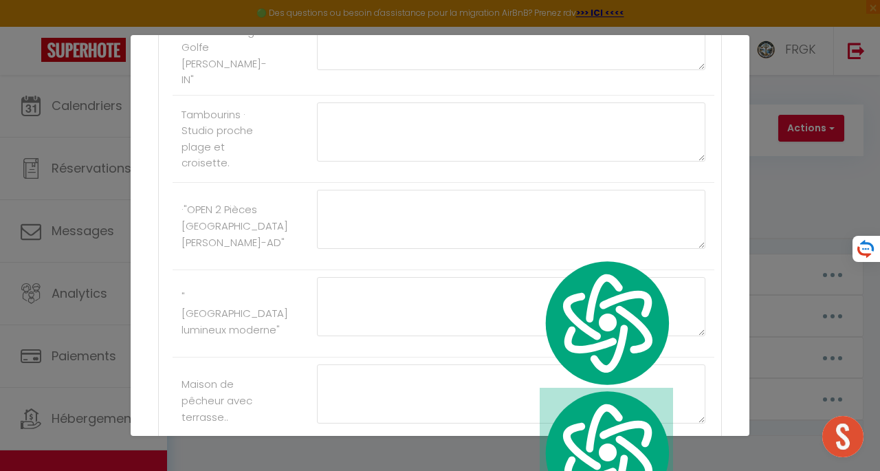
scroll to position [7658, 0]
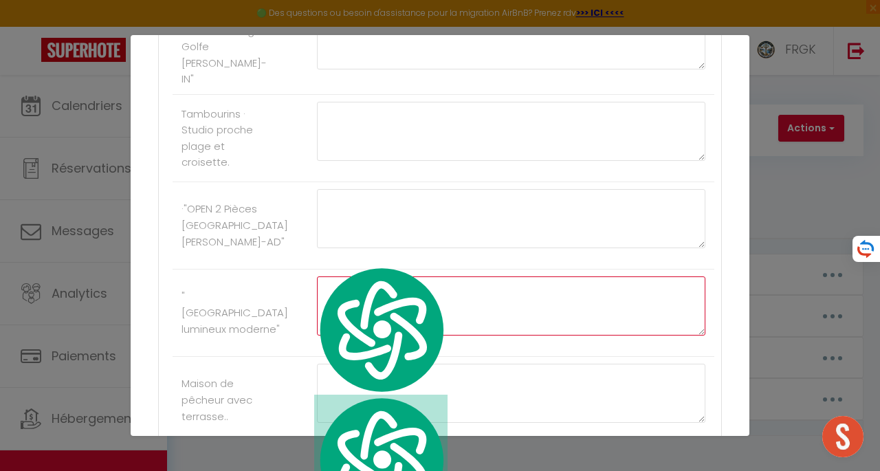
click at [458, 300] on textarea at bounding box center [511, 305] width 388 height 59
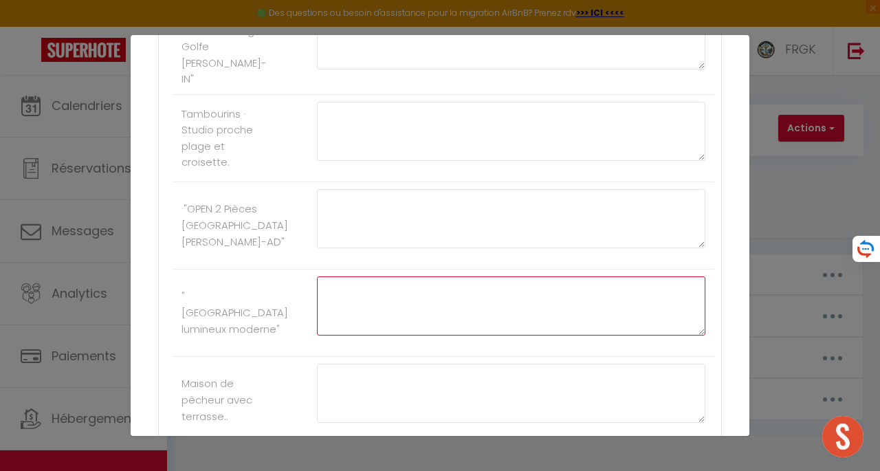
paste textarea "[URL][DOMAIN_NAME] Enjoy your stay and make yourself at home! 😊​​​​​ ✅ Need ass…"
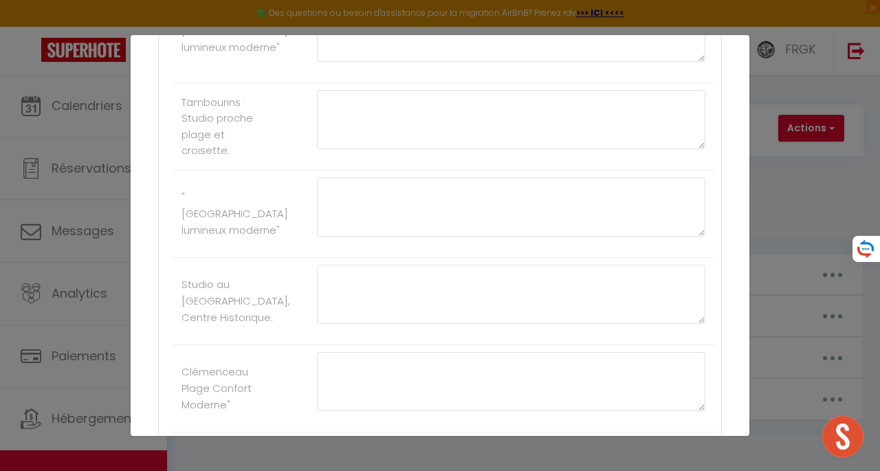
scroll to position [13083, 0]
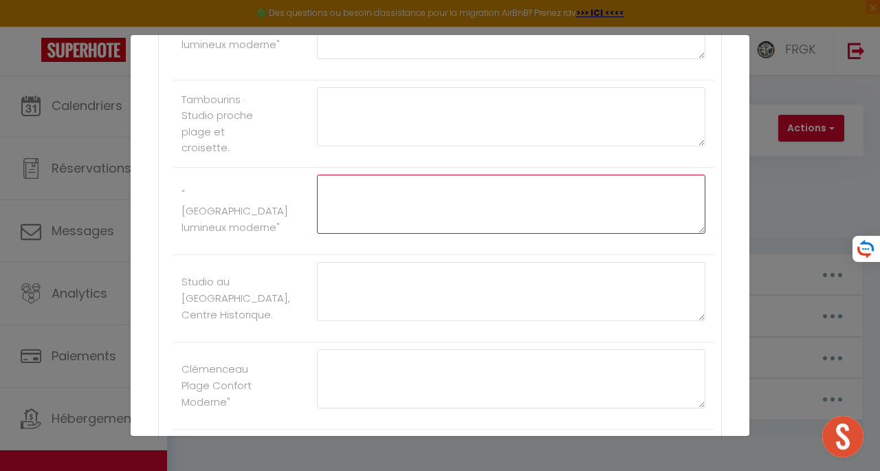
click at [489, 234] on textarea at bounding box center [511, 204] width 388 height 59
paste textarea "[URL][DOMAIN_NAME] Enjoy your stay and make yourself at home! 😊​​​​​ ✅ Need ass…"
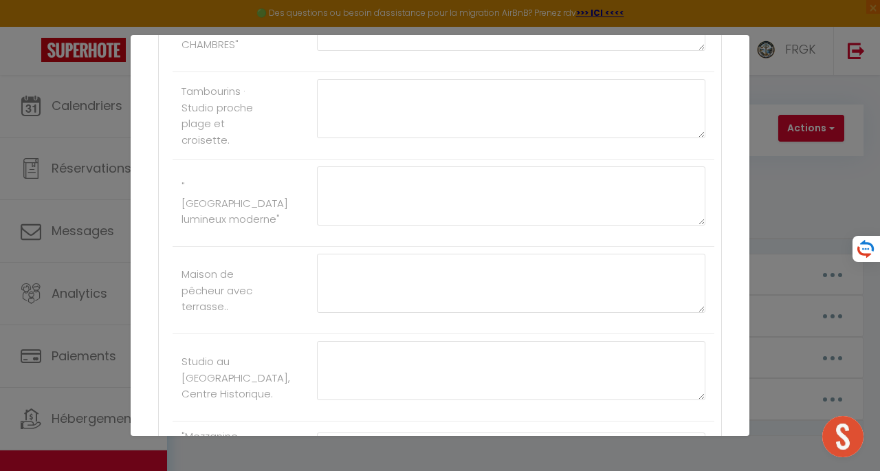
scroll to position [20928, 0]
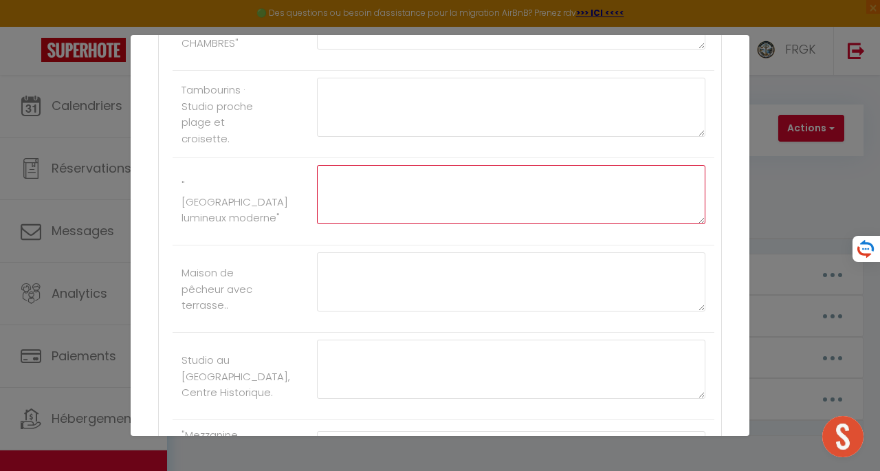
click at [500, 224] on textarea at bounding box center [511, 194] width 388 height 59
paste textarea "[URL][DOMAIN_NAME] Enjoy your stay and make yourself at home! 😊​​​​​ ✅ Need ass…"
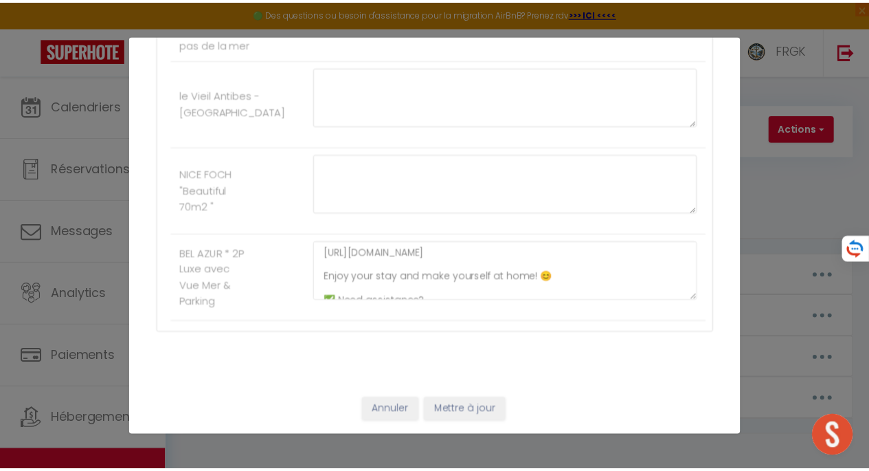
scroll to position [23577, 0]
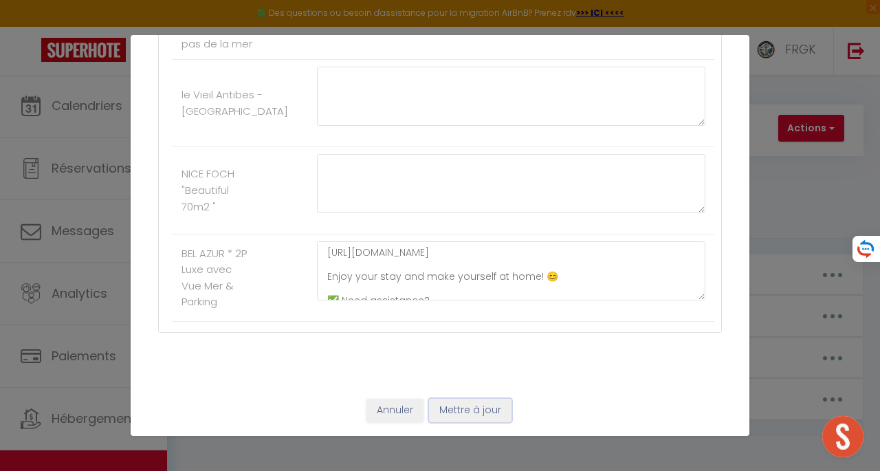
click at [484, 412] on button "Mettre à jour" at bounding box center [470, 410] width 82 height 23
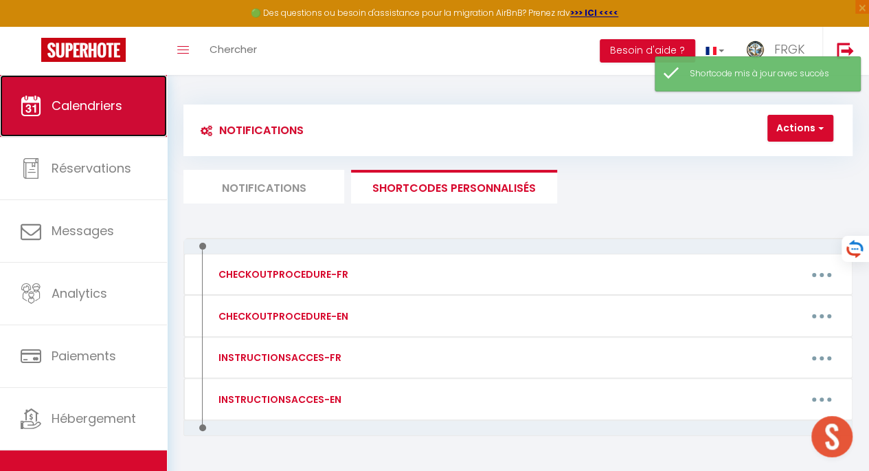
click at [111, 115] on link "Calendriers" at bounding box center [83, 106] width 167 height 62
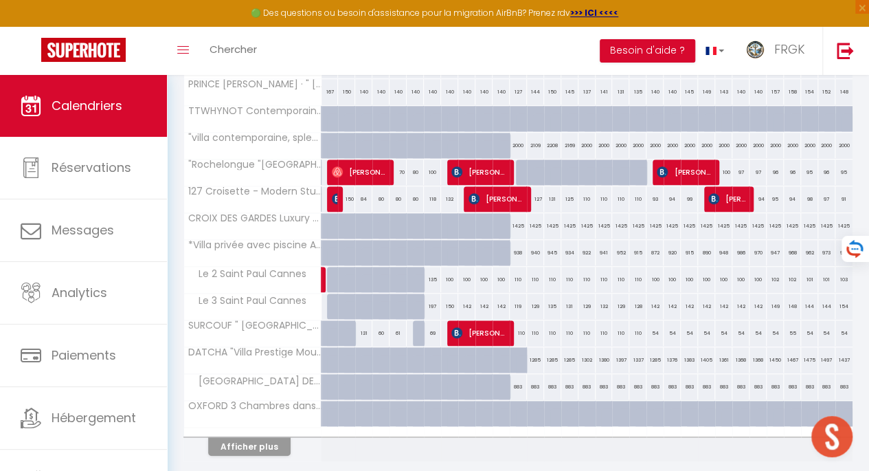
scroll to position [473, 0]
